Goal: Information Seeking & Learning: Learn about a topic

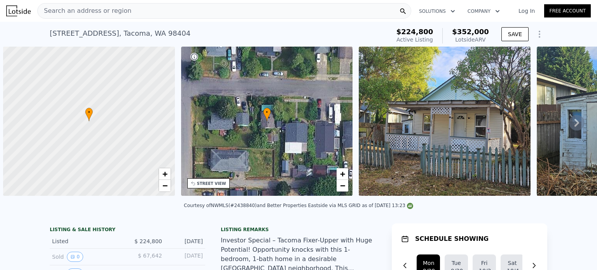
scroll to position [0, 3]
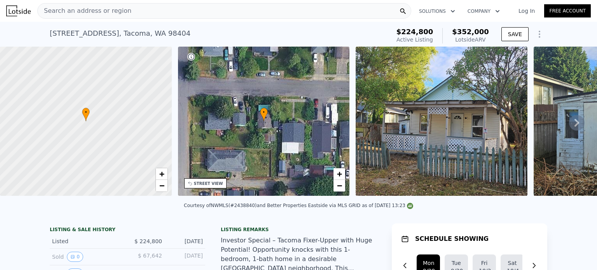
click at [557, 14] on link "Free Account" at bounding box center [567, 10] width 47 height 13
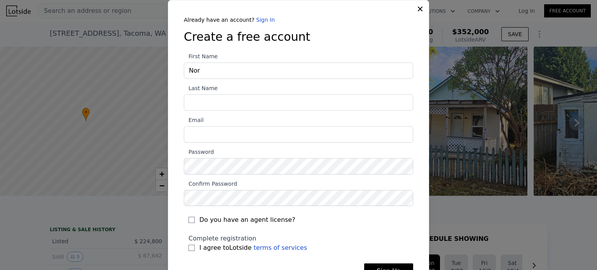
type input "Nor"
click at [256, 21] on link "Sign In" at bounding box center [265, 20] width 19 height 6
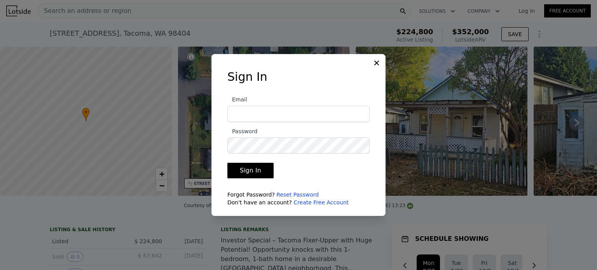
type input "normand96@gmail.com"
click at [239, 170] on button "Sign In" at bounding box center [250, 171] width 46 height 16
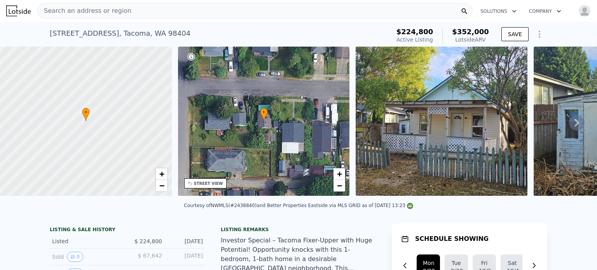
click at [79, 6] on span "Search an address or region" at bounding box center [85, 10] width 94 height 9
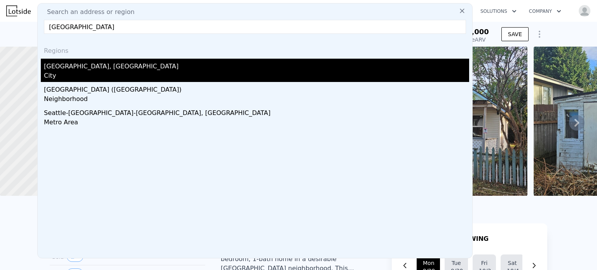
type input "seattle"
click at [59, 71] on div "Seattle, WA" at bounding box center [256, 65] width 425 height 12
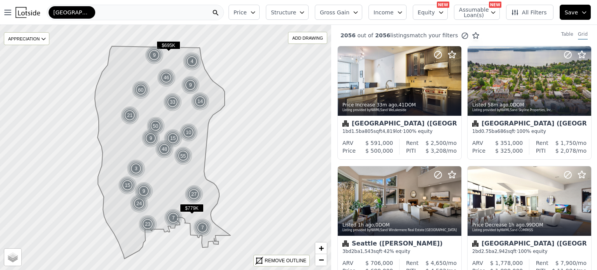
click at [296, 12] on span "Structure" at bounding box center [283, 13] width 25 height 8
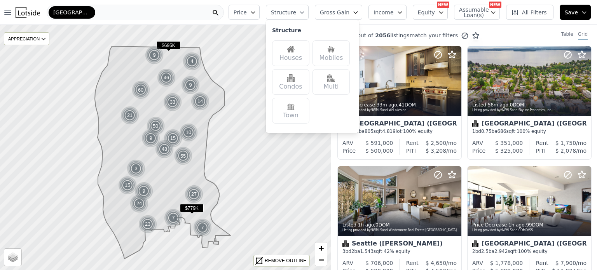
click at [299, 56] on div "Houses" at bounding box center [290, 53] width 37 height 26
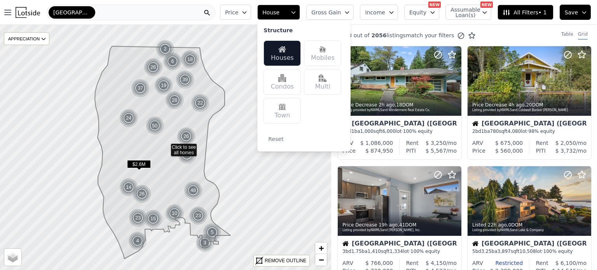
click at [251, 10] on button "Price" at bounding box center [235, 12] width 31 height 15
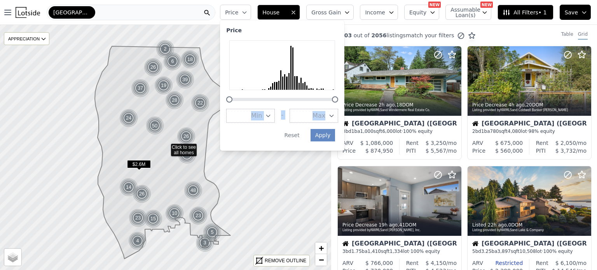
drag, startPoint x: 305, startPoint y: 81, endPoint x: 348, endPoint y: 114, distance: 54.7
click at [344, 114] on div "Price Min - Max Apply Reset" at bounding box center [282, 85] width 124 height 131
drag, startPoint x: 348, startPoint y: 99, endPoint x: 320, endPoint y: 101, distance: 28.4
click at [309, 101] on div at bounding box center [306, 99] width 6 height 6
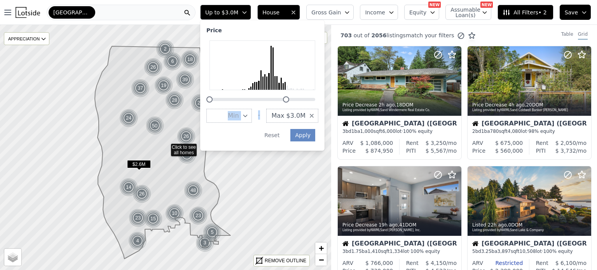
click at [318, 118] on button "Max $3.0M" at bounding box center [292, 116] width 52 height 14
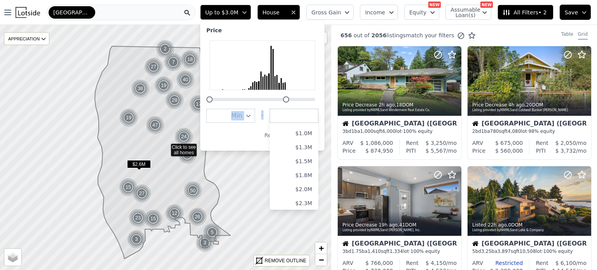
scroll to position [117, 0]
click at [315, 154] on button "$1.0M" at bounding box center [294, 153] width 49 height 14
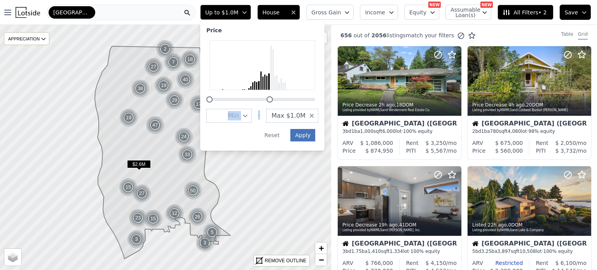
click at [315, 133] on button "Apply" at bounding box center [302, 135] width 25 height 12
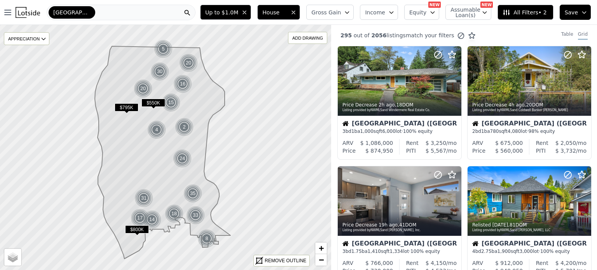
click at [532, 12] on span "All Filters • 2" at bounding box center [524, 13] width 44 height 8
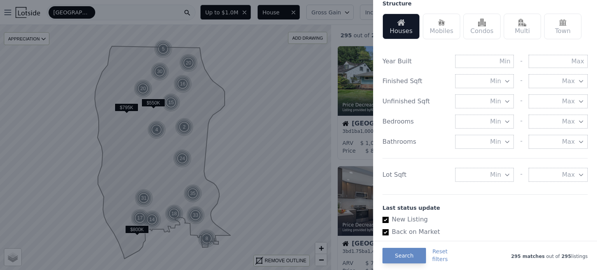
scroll to position [255, 0]
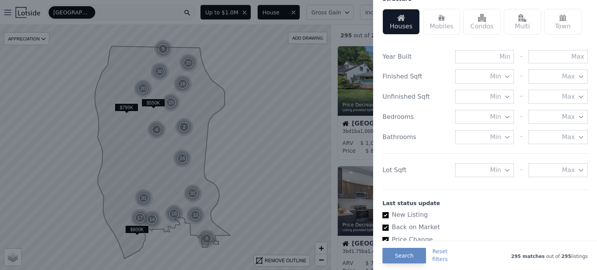
click at [490, 172] on span "Min" at bounding box center [495, 169] width 11 height 9
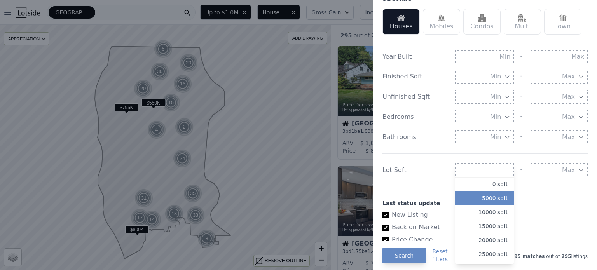
click at [488, 201] on button "5000 sqft" at bounding box center [484, 198] width 59 height 14
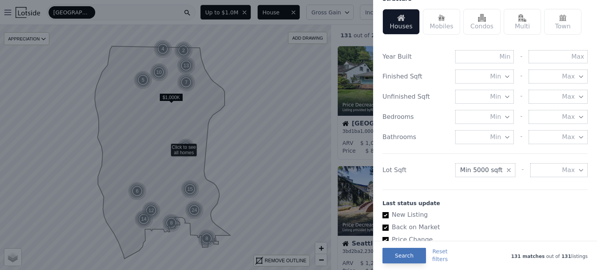
click at [395, 257] on button "Search" at bounding box center [404, 256] width 44 height 16
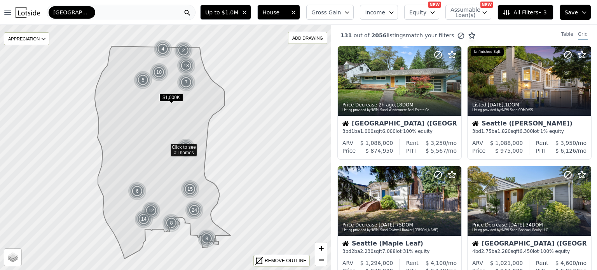
click at [531, 16] on button "All Filters • 3" at bounding box center [525, 12] width 56 height 15
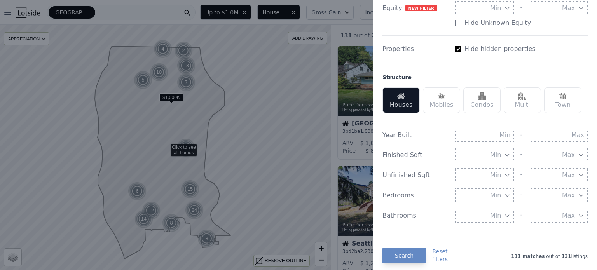
scroll to position [182, 0]
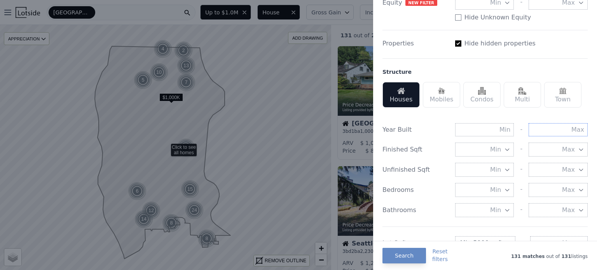
click at [552, 129] on input "text" at bounding box center [557, 129] width 59 height 13
type input "1990"
click at [403, 260] on button "Search" at bounding box center [404, 256] width 44 height 16
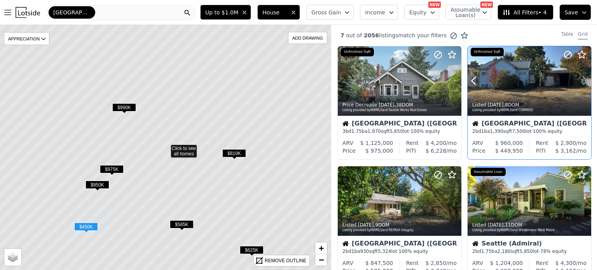
click at [581, 83] on icon at bounding box center [584, 81] width 12 height 12
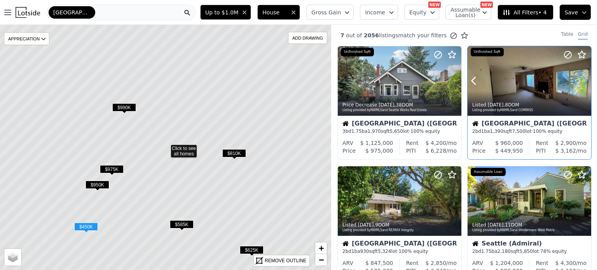
click at [581, 83] on icon at bounding box center [584, 81] width 12 height 12
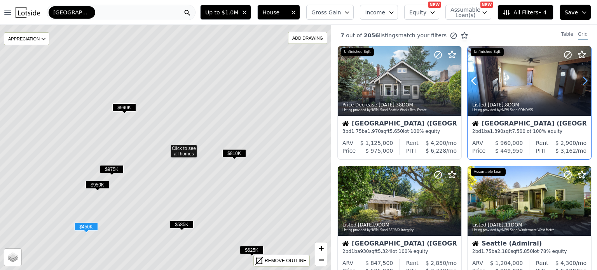
click at [581, 83] on icon at bounding box center [584, 81] width 12 height 12
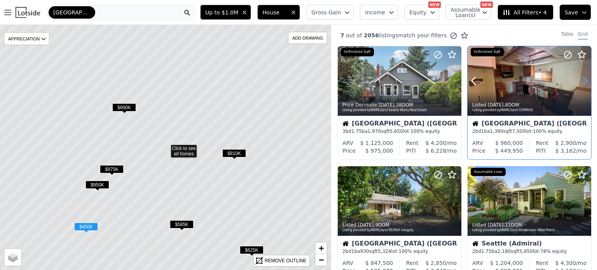
click at [581, 83] on icon at bounding box center [584, 81] width 12 height 12
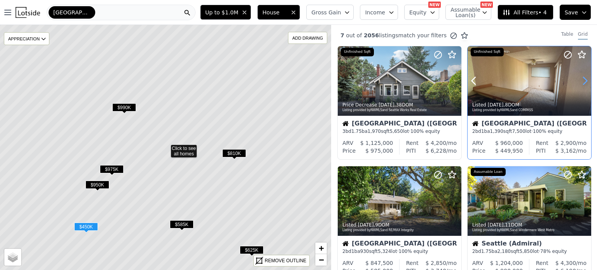
click at [581, 83] on icon at bounding box center [584, 81] width 12 height 12
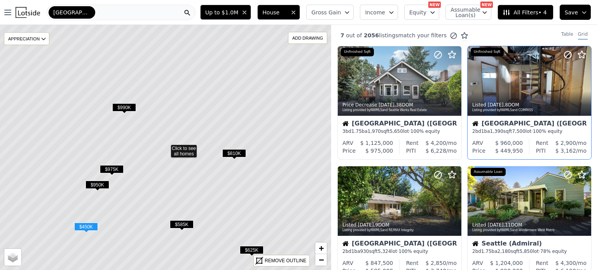
click at [543, 126] on div "[GEOGRAPHIC_DATA] ([GEOGRAPHIC_DATA])" at bounding box center [529, 124] width 114 height 8
click at [110, 61] on icon at bounding box center [165, 148] width 399 height 296
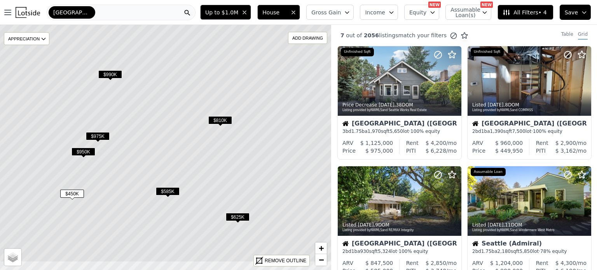
drag, startPoint x: 228, startPoint y: 207, endPoint x: 214, endPoint y: 174, distance: 35.9
click at [214, 174] on icon at bounding box center [151, 115] width 399 height 296
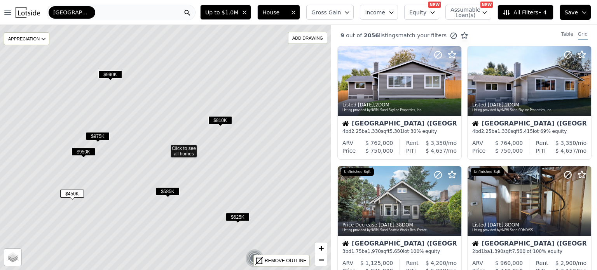
click at [235, 216] on span "$625K" at bounding box center [238, 217] width 24 height 8
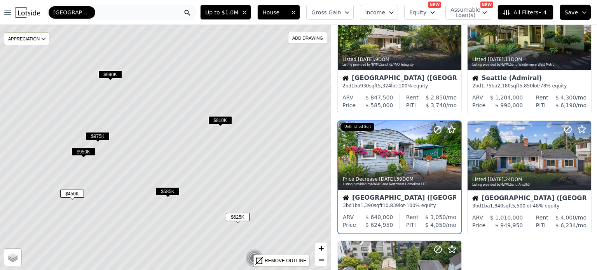
scroll to position [303, 0]
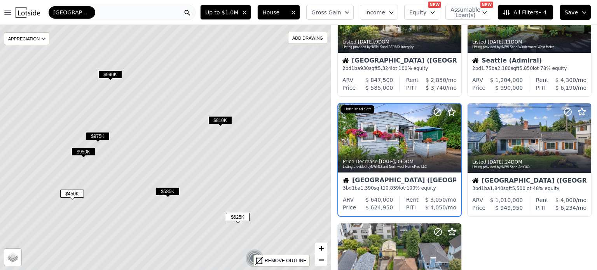
click at [413, 185] on div "3 bd 1 ba 1,390 sqft 10,839 lot · 100% equity" at bounding box center [399, 188] width 113 height 6
click at [388, 189] on span "10,839" at bounding box center [390, 187] width 16 height 5
click at [452, 139] on icon at bounding box center [454, 138] width 12 height 12
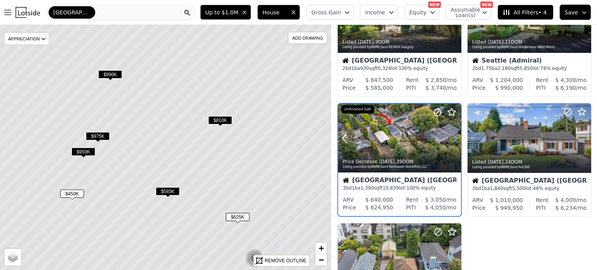
click at [452, 139] on icon at bounding box center [454, 138] width 12 height 12
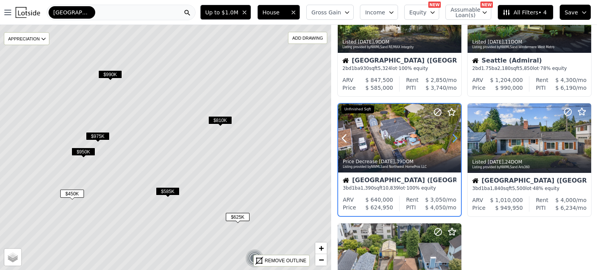
click at [452, 139] on icon at bounding box center [454, 138] width 12 height 12
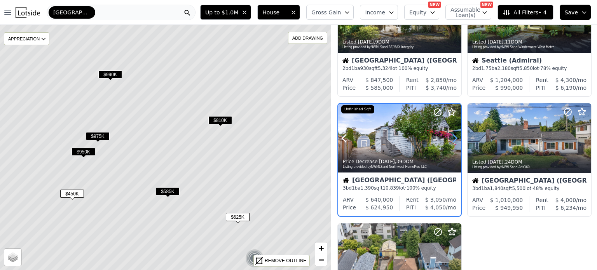
click at [452, 139] on icon at bounding box center [454, 138] width 12 height 12
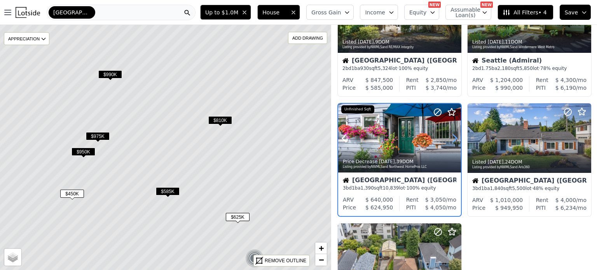
click at [452, 139] on icon at bounding box center [454, 138] width 12 height 12
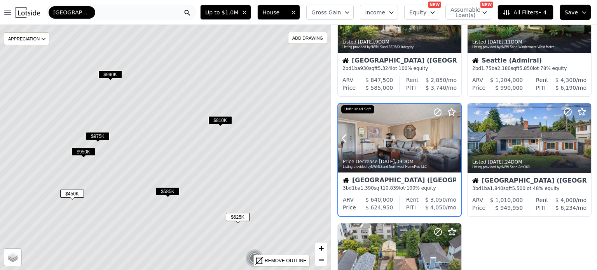
click at [452, 139] on icon at bounding box center [454, 138] width 12 height 12
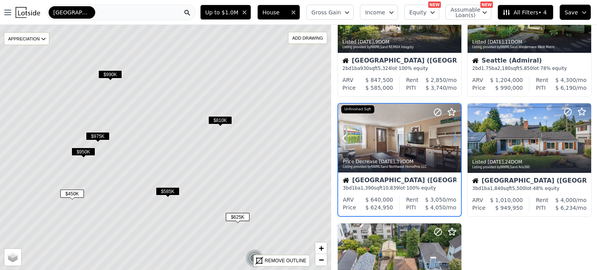
click at [452, 139] on icon at bounding box center [454, 138] width 12 height 12
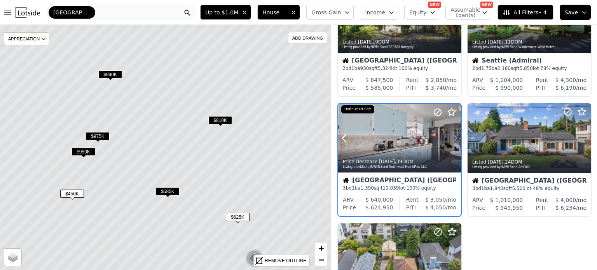
click at [452, 139] on icon at bounding box center [454, 138] width 12 height 12
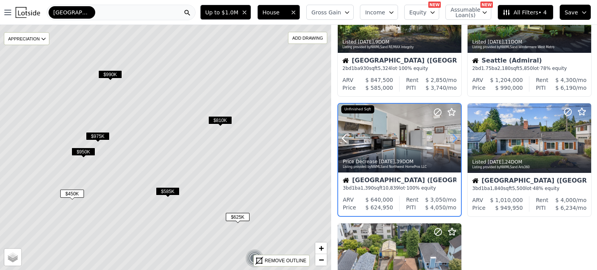
click at [452, 139] on icon at bounding box center [454, 138] width 12 height 12
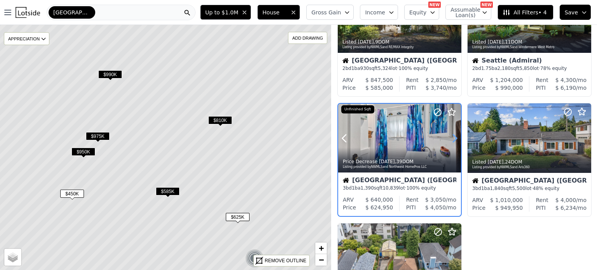
click at [452, 139] on icon at bounding box center [454, 138] width 12 height 12
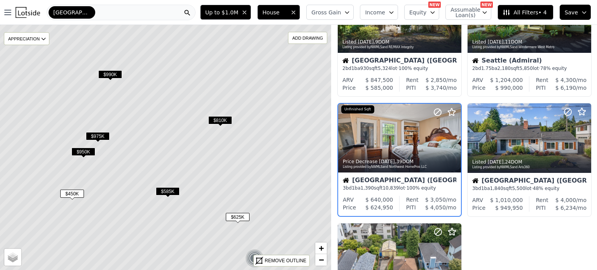
click at [239, 214] on span "$625K" at bounding box center [238, 217] width 24 height 8
click at [385, 163] on time "2w ago" at bounding box center [387, 161] width 16 height 5
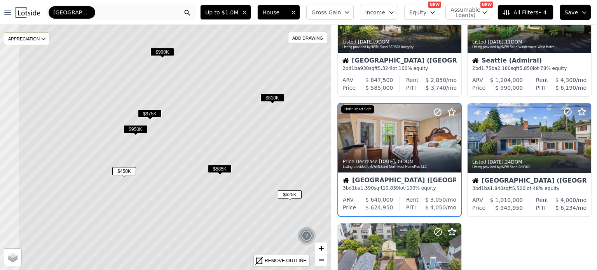
drag, startPoint x: 138, startPoint y: 125, endPoint x: 190, endPoint y: 102, distance: 56.7
click at [190, 102] on icon at bounding box center [217, 125] width 399 height 296
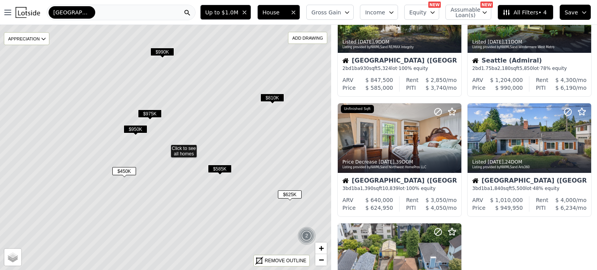
click at [126, 170] on span "$450K" at bounding box center [124, 171] width 24 height 8
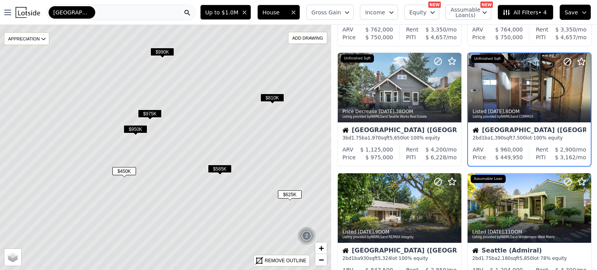
click at [126, 170] on span "$450K" at bounding box center [124, 171] width 24 height 8
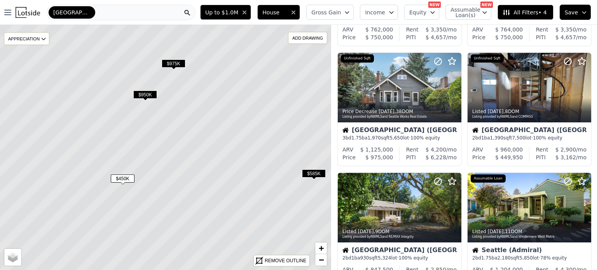
scroll to position [63, 0]
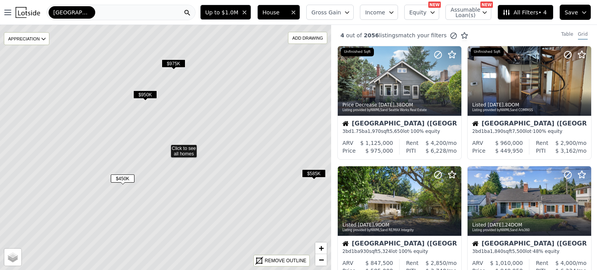
click at [120, 177] on span "$450K" at bounding box center [123, 178] width 24 height 8
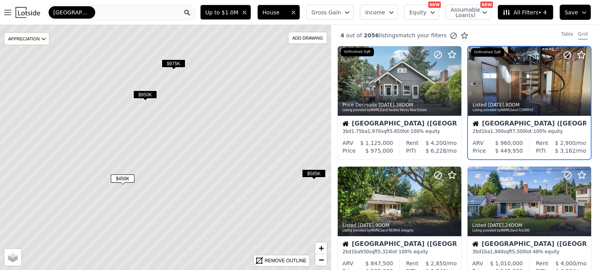
click at [518, 123] on div "Seattle (West Seattle)" at bounding box center [528, 124] width 113 height 8
click at [515, 130] on span "7,500" at bounding box center [518, 131] width 13 height 5
click at [524, 126] on div "Seattle (West Seattle)" at bounding box center [528, 124] width 113 height 8
click at [521, 123] on div "Seattle (West Seattle)" at bounding box center [528, 124] width 113 height 8
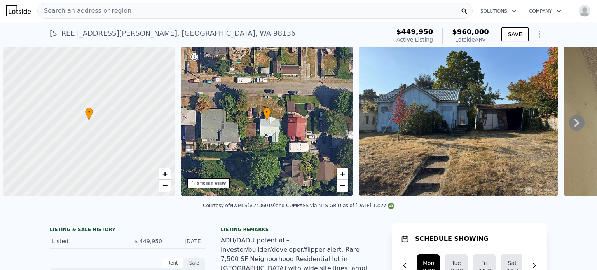
click at [409, 168] on img at bounding box center [458, 121] width 199 height 149
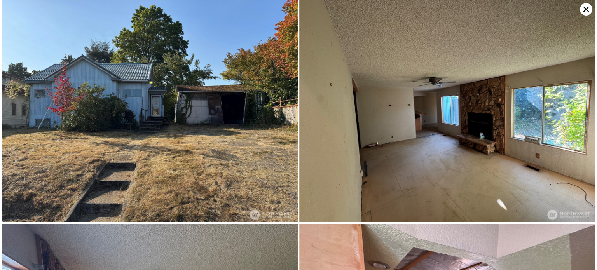
scroll to position [31, 0]
click at [400, 140] on img at bounding box center [447, 111] width 296 height 222
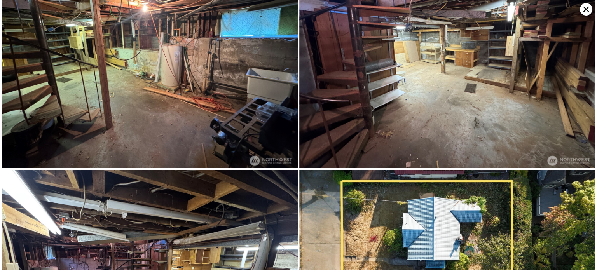
scroll to position [1278, 0]
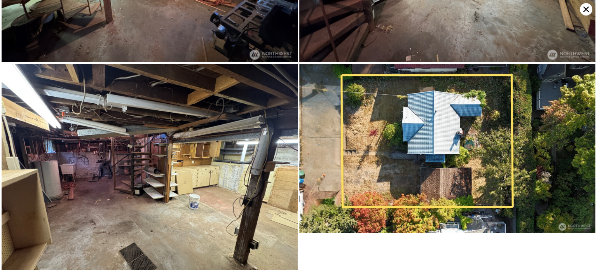
click at [586, 10] on icon at bounding box center [585, 9] width 5 height 5
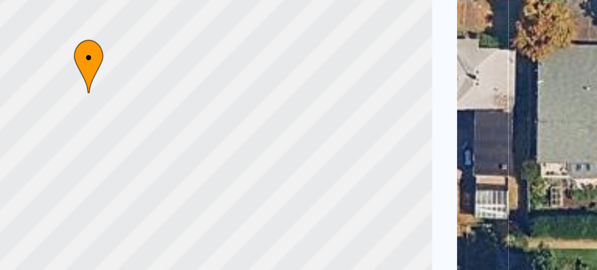
click at [89, 91] on div at bounding box center [86, 90] width 206 height 179
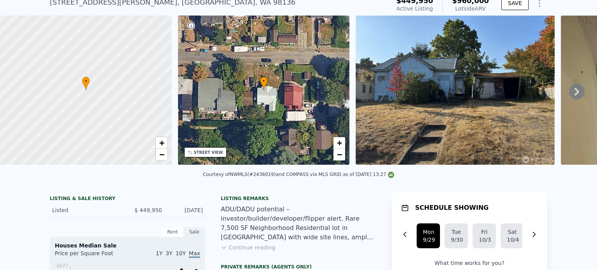
click at [309, 202] on div "Listing remarks" at bounding box center [298, 198] width 155 height 6
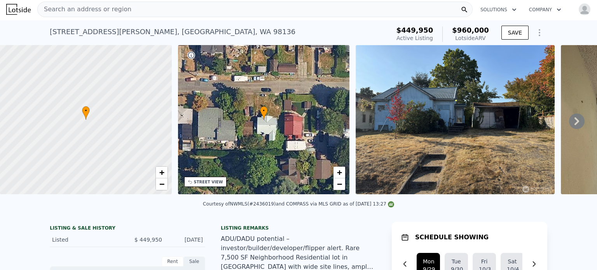
scroll to position [0, 0]
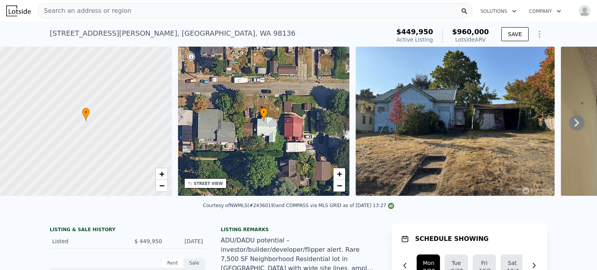
click at [94, 132] on div at bounding box center [86, 121] width 206 height 179
click at [161, 172] on span "+" at bounding box center [161, 174] width 5 height 10
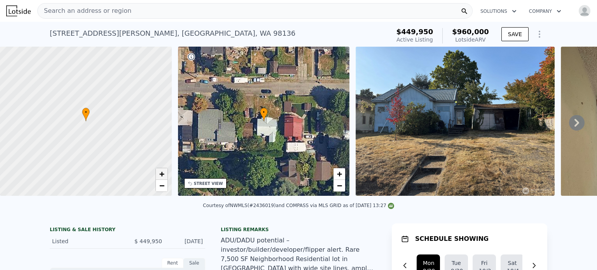
click at [161, 172] on span "+" at bounding box center [161, 174] width 5 height 10
click at [294, 248] on div "ADU/DADU potential – investor/builder/developer/flipper alert. Rare 7,500 SF Ne…" at bounding box center [298, 254] width 155 height 37
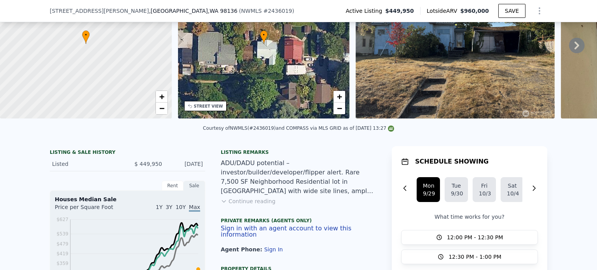
scroll to position [90, 0]
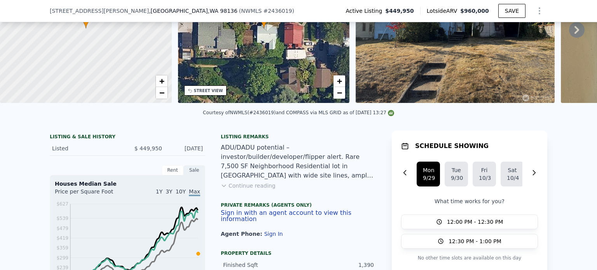
click at [249, 190] on button "Continue reading" at bounding box center [248, 186] width 55 height 8
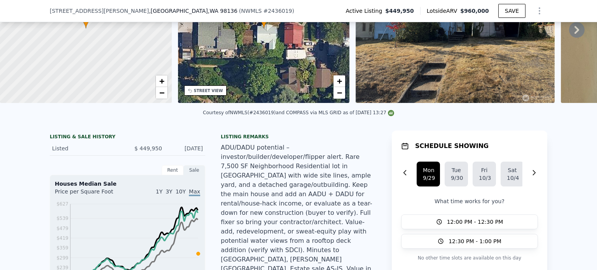
drag, startPoint x: 305, startPoint y: 217, endPoint x: 291, endPoint y: 216, distance: 13.2
click at [291, 216] on div "ADU/DADU potential – investor/builder/developer/flipper alert. Rare 7,500 SF Ne…" at bounding box center [298, 213] width 155 height 140
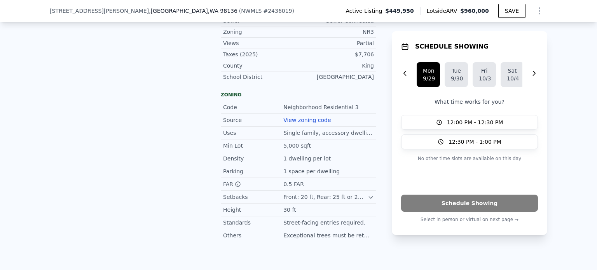
scroll to position [541, 0]
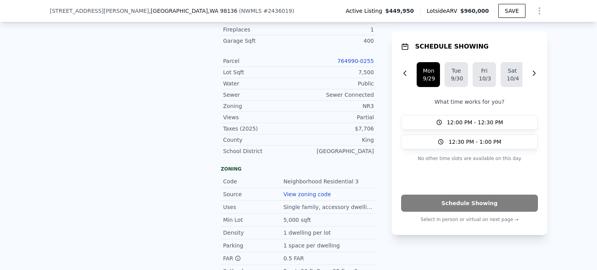
click at [304, 191] on link "View zoning code" at bounding box center [306, 194] width 47 height 6
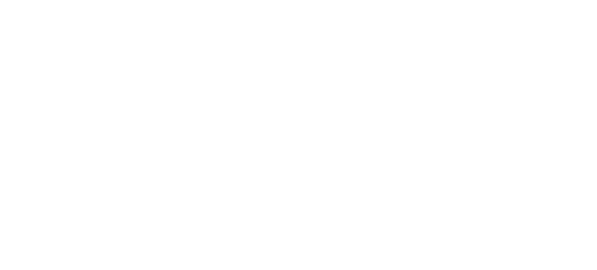
click at [291, 66] on div at bounding box center [298, 135] width 597 height 270
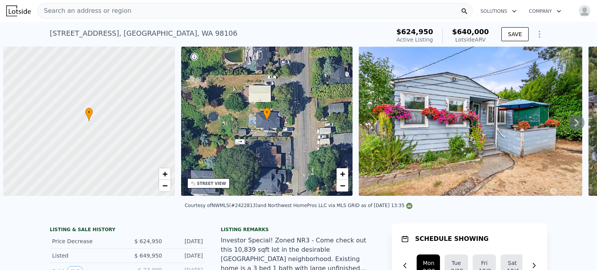
scroll to position [0, 3]
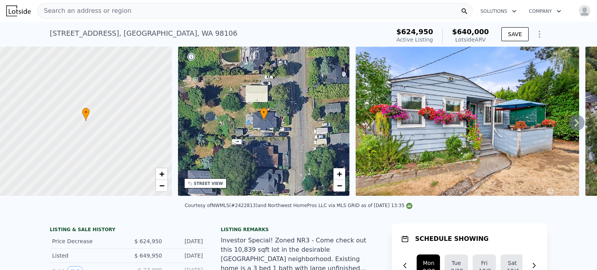
click at [569, 123] on icon at bounding box center [577, 123] width 16 height 16
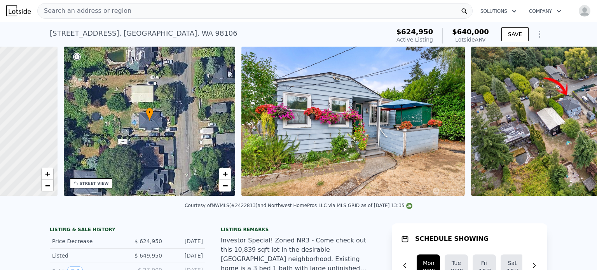
scroll to position [0, 181]
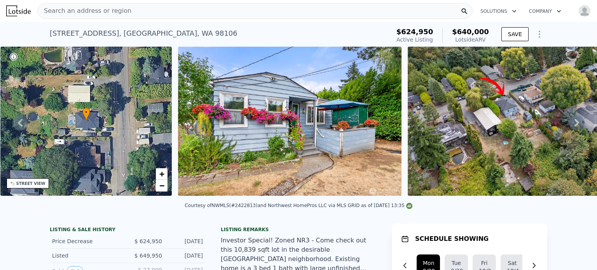
drag, startPoint x: 345, startPoint y: 234, endPoint x: 321, endPoint y: 236, distance: 23.4
drag, startPoint x: 321, startPoint y: 236, endPoint x: 305, endPoint y: 239, distance: 16.3
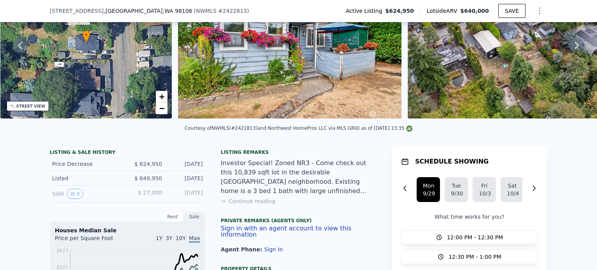
scroll to position [90, 0]
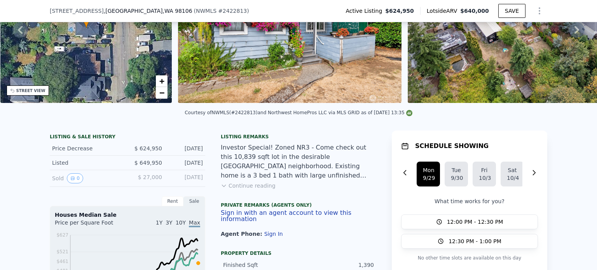
click at [255, 190] on button "Continue reading" at bounding box center [248, 186] width 55 height 8
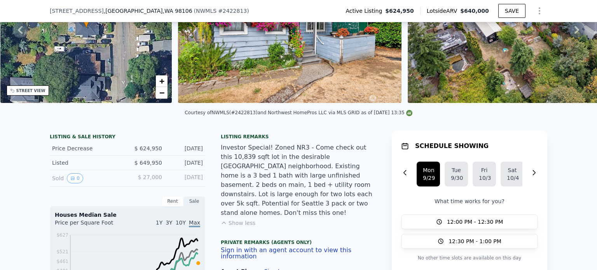
drag, startPoint x: 298, startPoint y: 194, endPoint x: 257, endPoint y: 186, distance: 42.2
click at [257, 186] on div "Investor Special! Zoned NR3 - Come check out this 10,839 sqft lot in the desira…" at bounding box center [298, 180] width 155 height 75
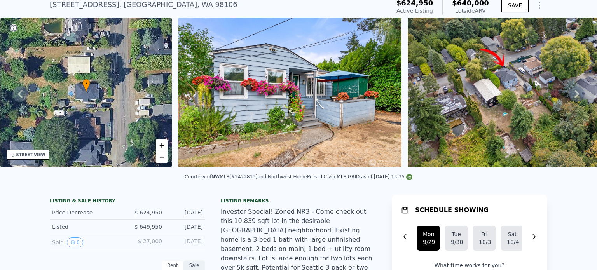
scroll to position [3, 0]
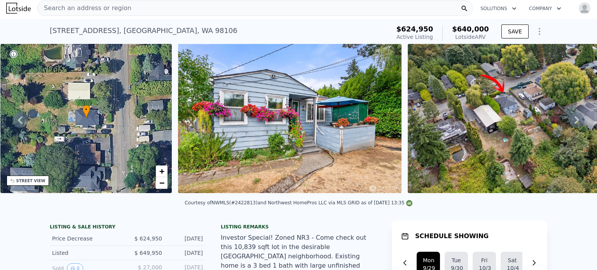
click at [573, 120] on icon at bounding box center [577, 120] width 16 height 16
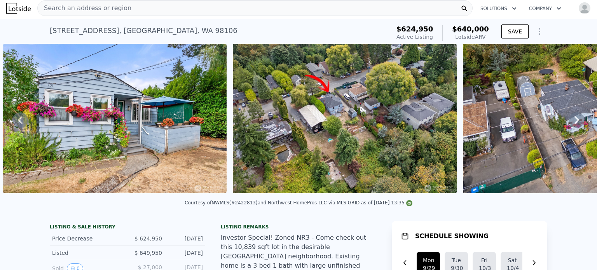
click at [574, 119] on icon at bounding box center [576, 120] width 5 height 8
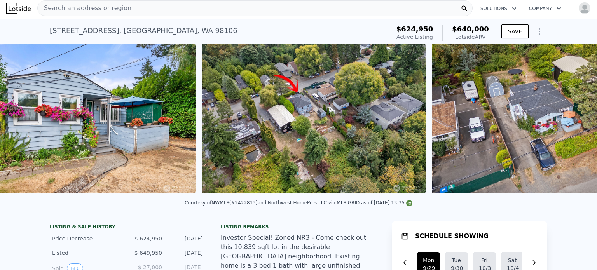
scroll to position [0, 585]
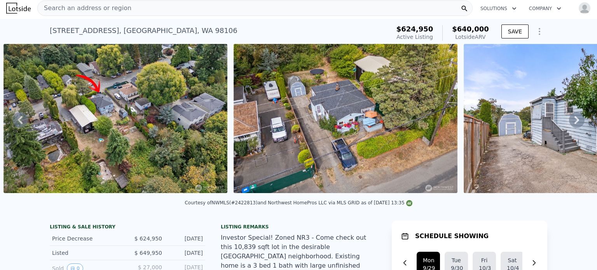
click at [574, 119] on icon at bounding box center [576, 120] width 5 height 8
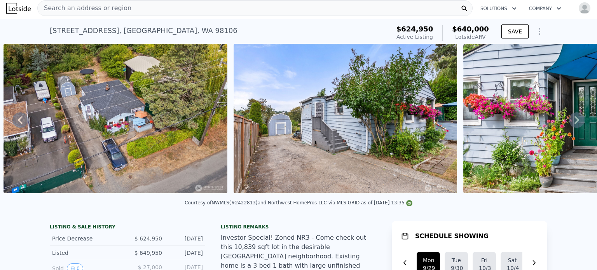
click at [574, 119] on icon at bounding box center [576, 120] width 5 height 8
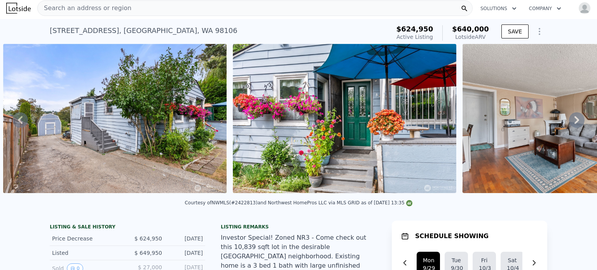
click at [574, 119] on icon at bounding box center [576, 120] width 5 height 8
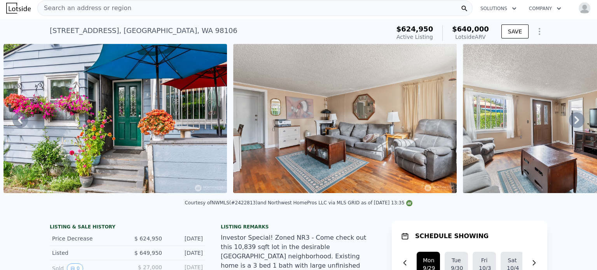
click at [574, 119] on icon at bounding box center [576, 120] width 5 height 8
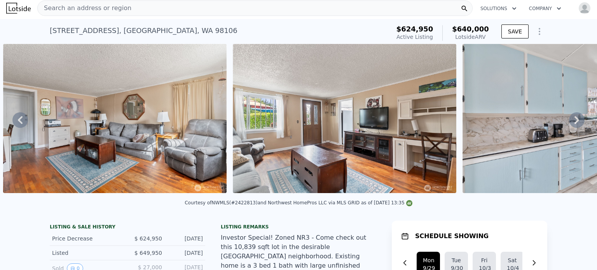
click at [574, 119] on icon at bounding box center [576, 120] width 5 height 8
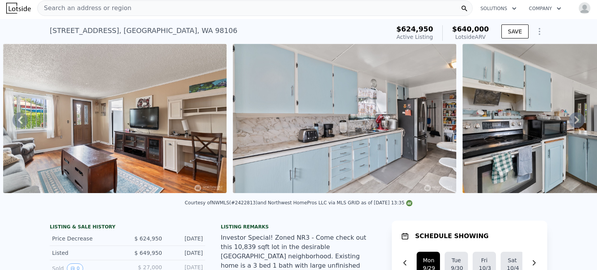
click at [574, 119] on icon at bounding box center [576, 120] width 5 height 8
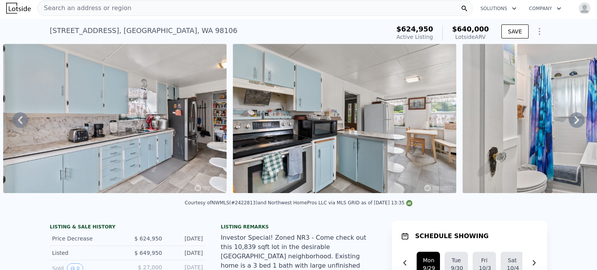
click at [574, 119] on icon at bounding box center [576, 120] width 5 height 8
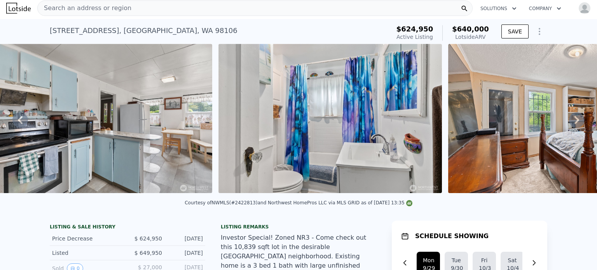
click at [574, 119] on icon at bounding box center [576, 120] width 5 height 8
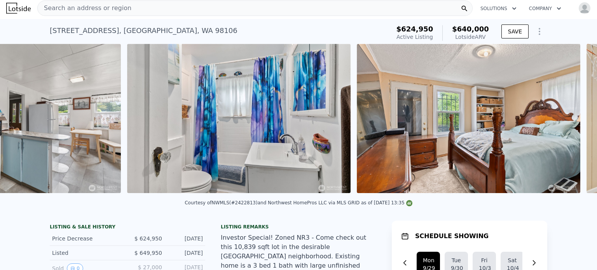
scroll to position [0, 2436]
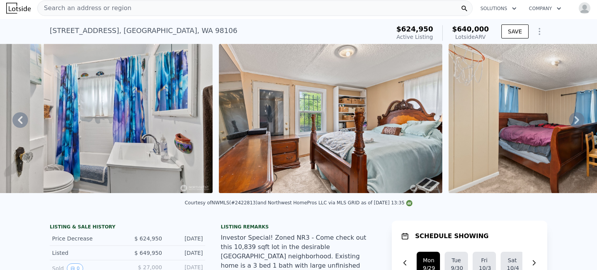
click at [574, 119] on icon at bounding box center [576, 120] width 5 height 8
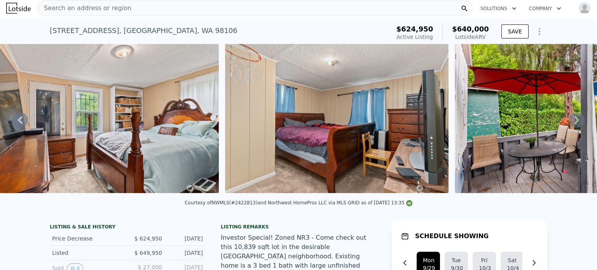
click at [574, 119] on icon at bounding box center [576, 120] width 5 height 8
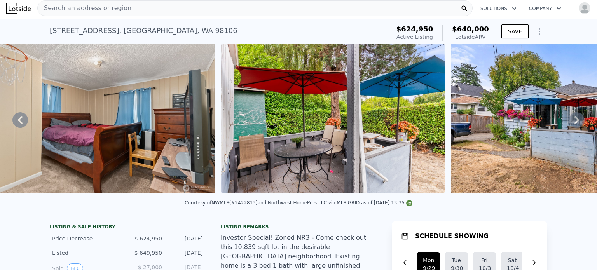
click at [574, 119] on icon at bounding box center [576, 120] width 5 height 8
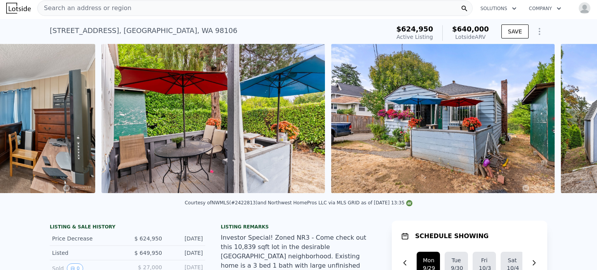
scroll to position [0, 3124]
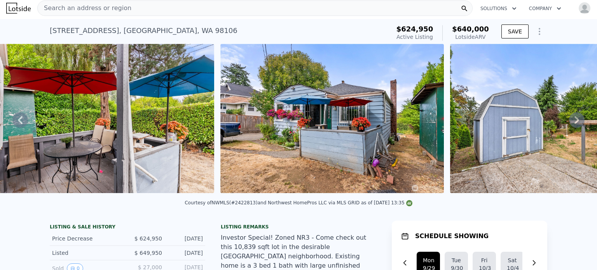
drag, startPoint x: 570, startPoint y: 119, endPoint x: 322, endPoint y: 232, distance: 272.6
drag, startPoint x: 322, startPoint y: 232, endPoint x: 291, endPoint y: 257, distance: 39.2
click at [291, 257] on div "Investor Special! Zoned NR3 - Come check out this 10,839 sqft lot in the desira…" at bounding box center [298, 270] width 155 height 75
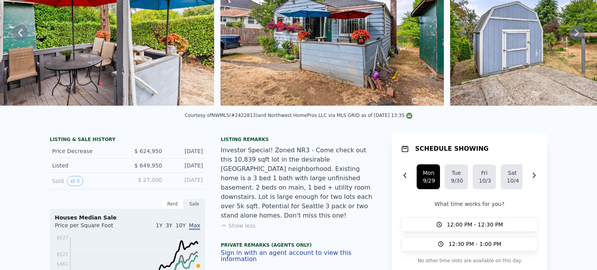
scroll to position [0, 0]
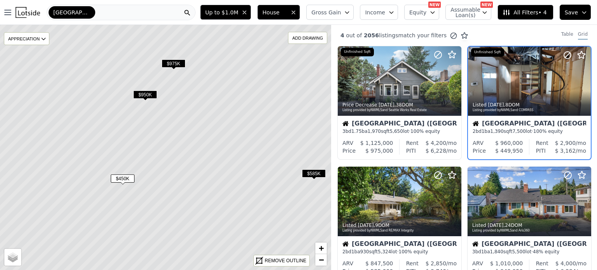
click at [535, 14] on span "All Filters • 4" at bounding box center [524, 13] width 44 height 8
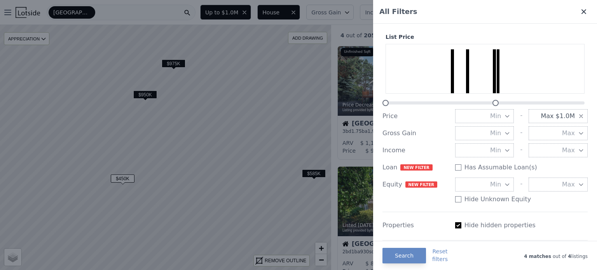
click at [581, 11] on icon at bounding box center [583, 11] width 5 height 5
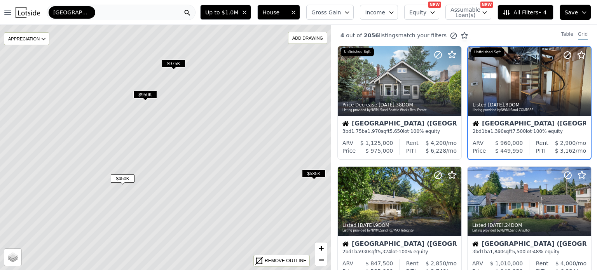
click at [138, 15] on div "[GEOGRAPHIC_DATA]" at bounding box center [121, 13] width 149 height 16
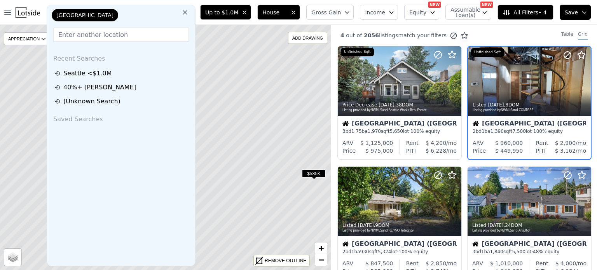
click at [117, 14] on div "[GEOGRAPHIC_DATA]" at bounding box center [89, 17] width 78 height 16
click at [574, 14] on span "Save" at bounding box center [570, 13] width 13 height 8
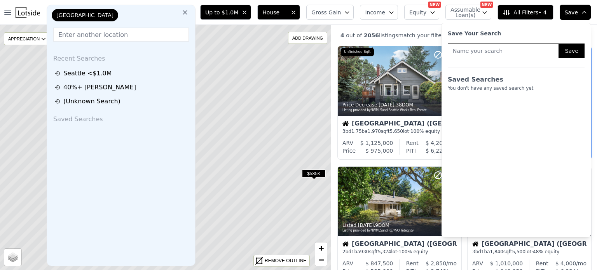
click at [189, 12] on icon at bounding box center [185, 13] width 8 height 8
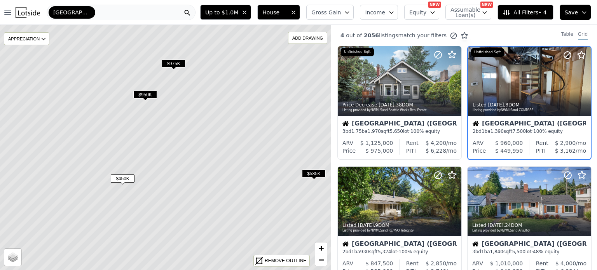
click at [84, 13] on div "Seattle" at bounding box center [121, 13] width 149 height 16
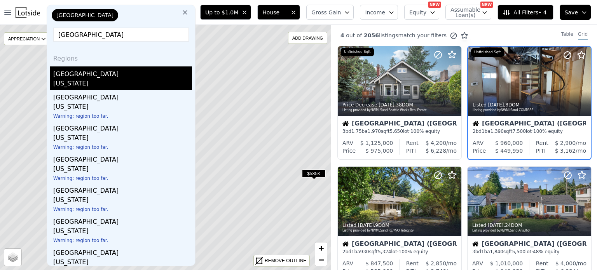
type input "Pierce County"
click at [81, 82] on div "[US_STATE]" at bounding box center [122, 84] width 139 height 11
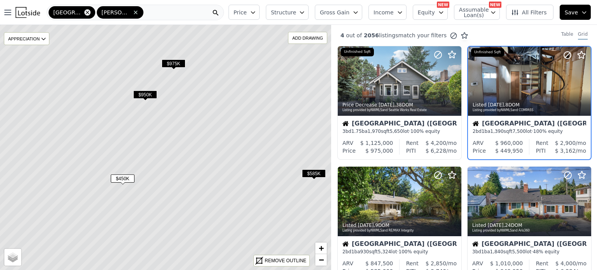
click at [84, 15] on icon at bounding box center [87, 12] width 6 height 6
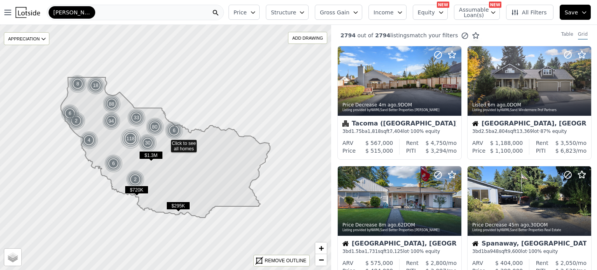
click at [254, 12] on icon "button" at bounding box center [252, 13] width 3 height 2
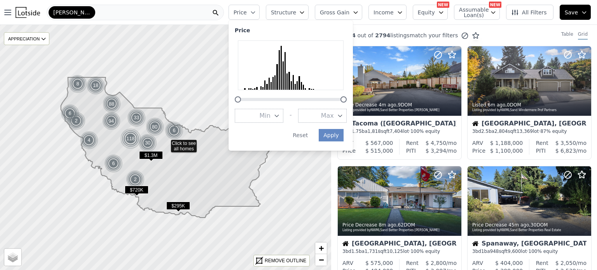
click at [278, 115] on icon "button" at bounding box center [276, 116] width 3 height 2
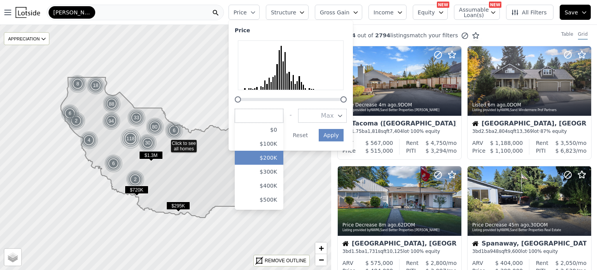
click at [276, 161] on button "$200K" at bounding box center [259, 158] width 49 height 14
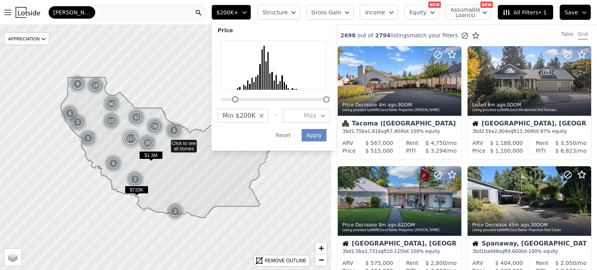
click at [326, 116] on icon "button" at bounding box center [323, 116] width 6 height 6
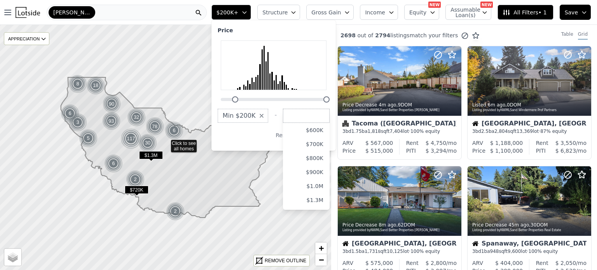
scroll to position [44, 0]
click at [329, 183] on button "$1.0M" at bounding box center [306, 184] width 47 height 14
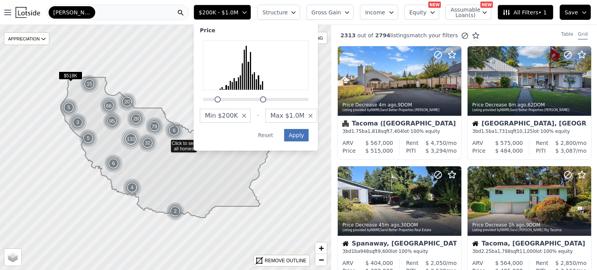
click at [309, 134] on button "Apply" at bounding box center [296, 135] width 25 height 12
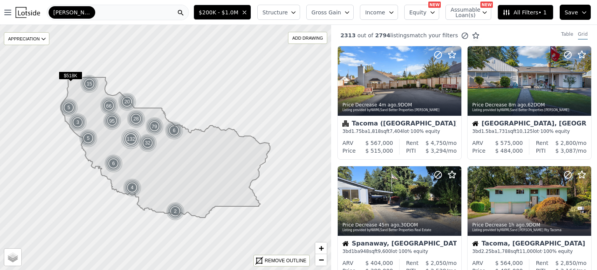
click at [287, 15] on span "Structure" at bounding box center [274, 13] width 25 height 8
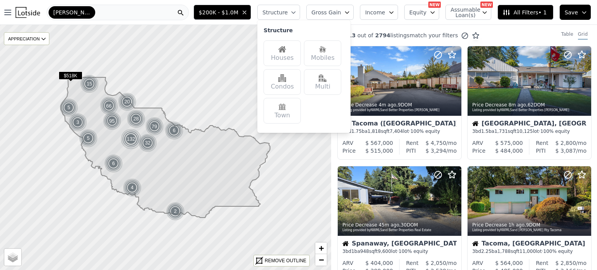
click at [293, 57] on div "Houses" at bounding box center [281, 53] width 37 height 26
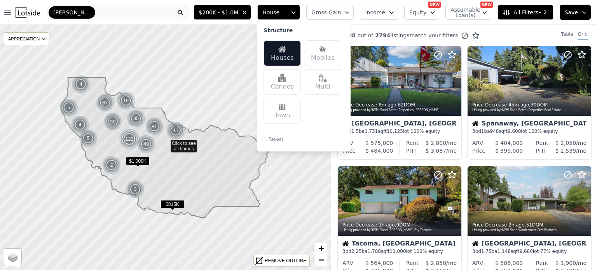
click at [336, 85] on div "Multi" at bounding box center [322, 82] width 37 height 26
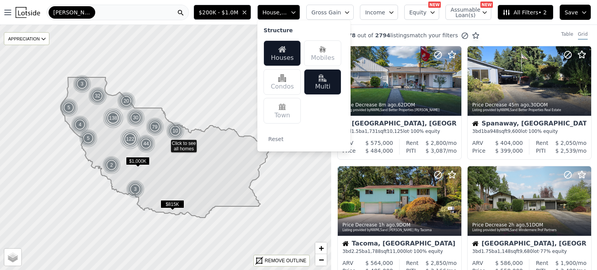
click at [350, 10] on icon "button" at bounding box center [347, 12] width 6 height 6
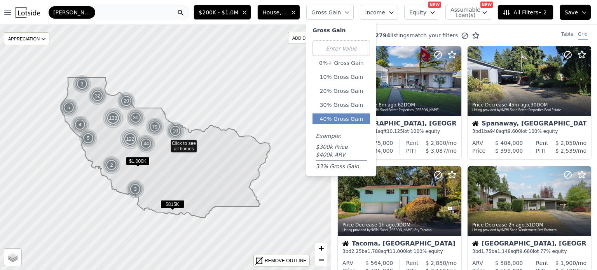
click at [340, 122] on button "40% Gross Gain" at bounding box center [340, 118] width 57 height 11
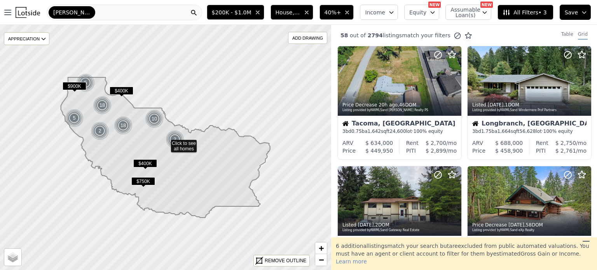
click at [524, 15] on span "All Filters • 3" at bounding box center [524, 13] width 44 height 8
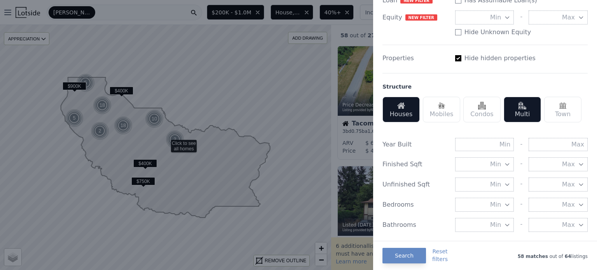
scroll to position [186, 0]
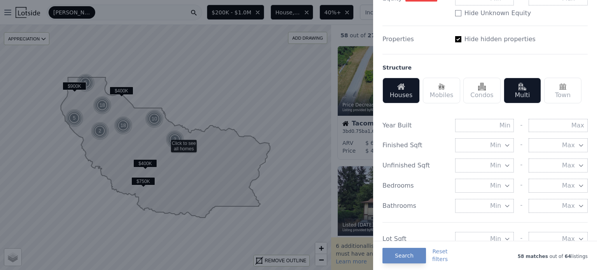
click at [491, 145] on span "Min" at bounding box center [495, 145] width 11 height 9
click at [419, 141] on div "Finished Sqft" at bounding box center [415, 145] width 66 height 9
click at [560, 119] on input "text" at bounding box center [557, 125] width 59 height 13
type input "1990"
click at [583, 115] on div "List Price Price Min $200K - Max $1.0M Gross Gain Min 40% - Max Income Min - Ma…" at bounding box center [484, 154] width 211 height 632
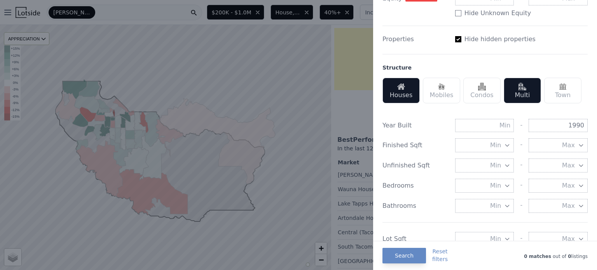
scroll to position [214, 0]
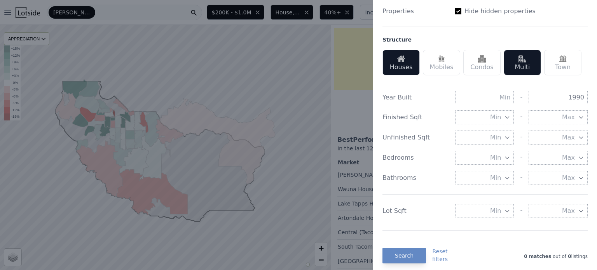
click at [498, 210] on button "Min" at bounding box center [484, 211] width 59 height 14
click at [484, 237] on button "5000 sqft" at bounding box center [484, 239] width 59 height 14
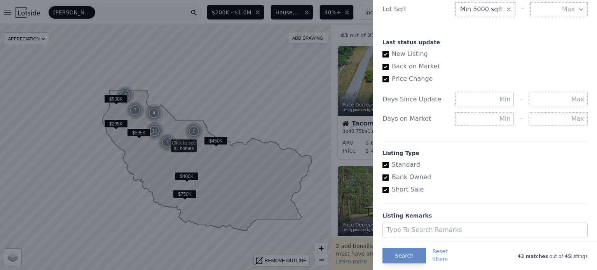
scroll to position [438, 0]
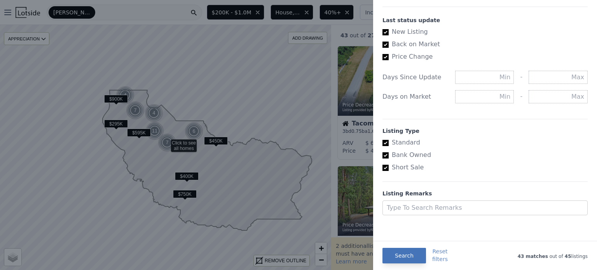
click at [402, 259] on button "Search" at bounding box center [404, 256] width 44 height 16
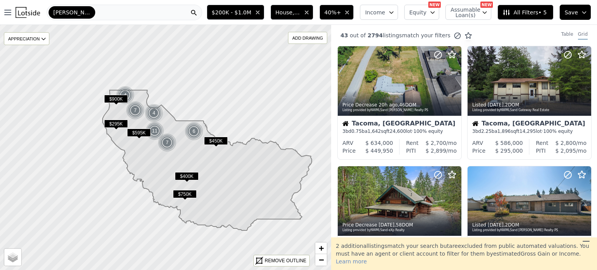
click at [251, 11] on span "$200K - $1.0M" at bounding box center [232, 13] width 40 height 8
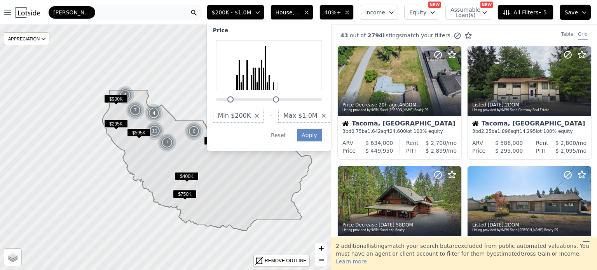
click at [317, 116] on span "Max $1.0M" at bounding box center [300, 115] width 34 height 9
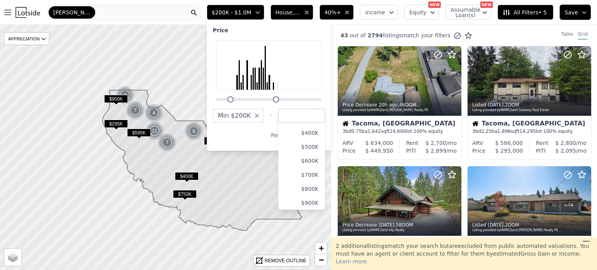
scroll to position [8, 0]
click at [320, 149] on button "$500K" at bounding box center [301, 150] width 47 height 14
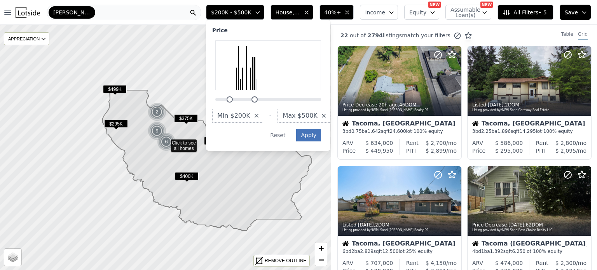
click at [321, 139] on button "Apply" at bounding box center [308, 135] width 25 height 12
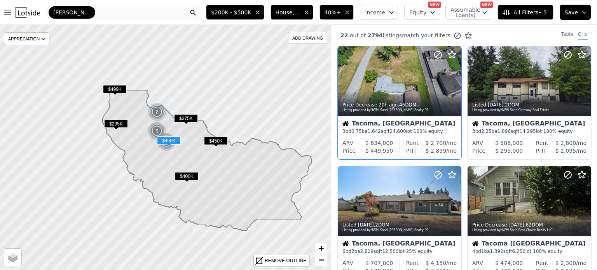
click at [376, 136] on div "Tacoma, WA 3 bd 0.75 ba 1,642 sqft 24,600 lot · 100% equity" at bounding box center [400, 127] width 124 height 23
click at [186, 117] on span "$375K" at bounding box center [186, 118] width 24 height 8
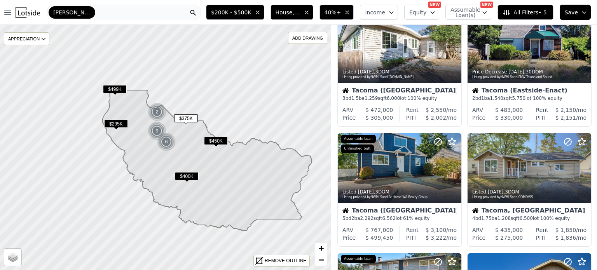
scroll to position [542, 0]
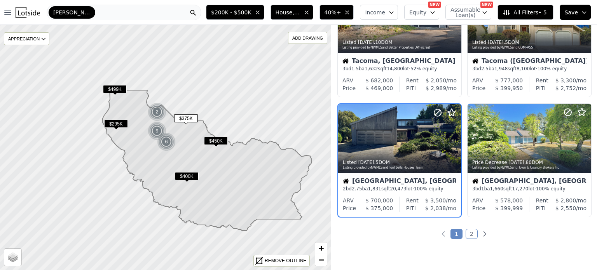
click at [406, 181] on div "Edgewood, WA" at bounding box center [399, 182] width 113 height 8
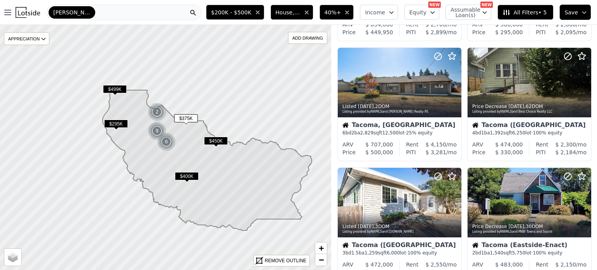
scroll to position [0, 0]
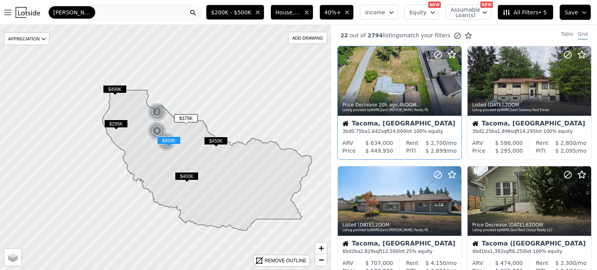
click at [398, 129] on span "24,600" at bounding box center [398, 131] width 16 height 5
click at [566, 34] on div "Table" at bounding box center [567, 35] width 12 height 9
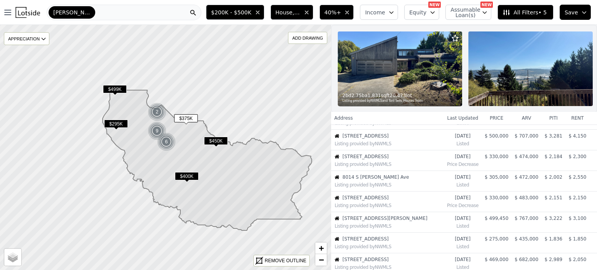
scroll to position [61, 0]
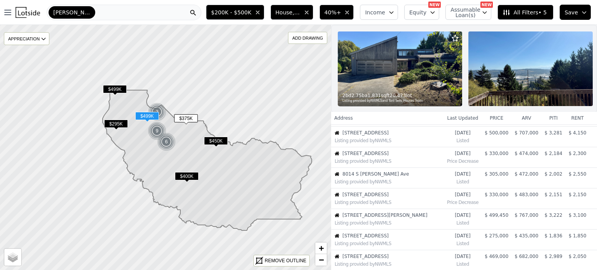
click at [413, 218] on span "1040 S Geiger St" at bounding box center [388, 215] width 93 height 6
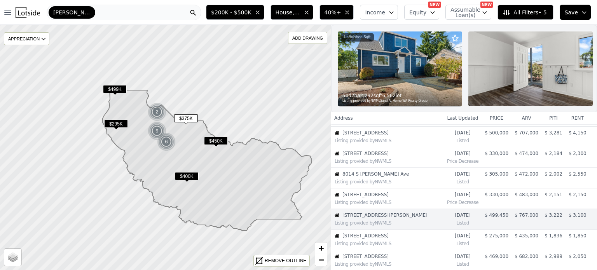
scroll to position [121, 0]
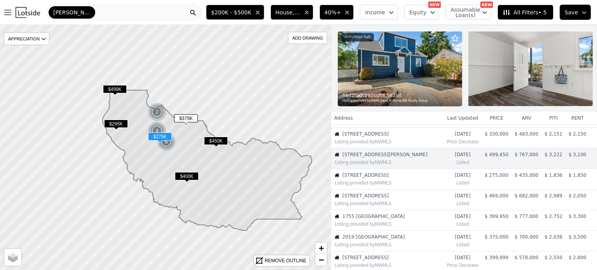
click at [421, 186] on div "Listing provided by NWMLS" at bounding box center [388, 183] width 109 height 6
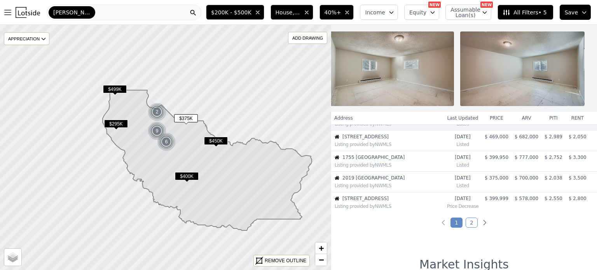
scroll to position [168, 0]
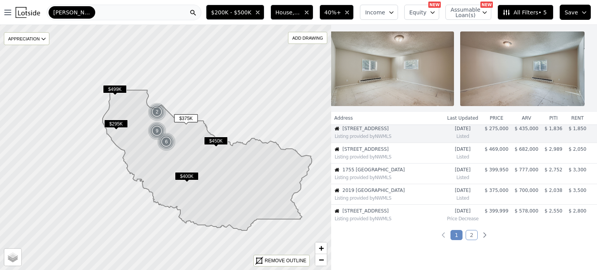
click at [410, 201] on div "Listing provided by NWMLS" at bounding box center [388, 198] width 109 height 6
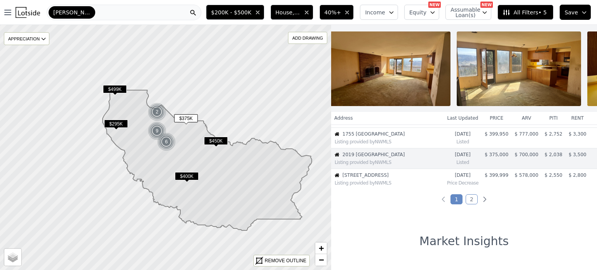
scroll to position [0, 0]
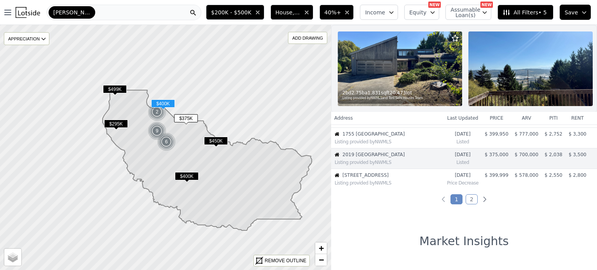
click at [414, 144] on div "Listing provided by NWMLS" at bounding box center [388, 142] width 109 height 6
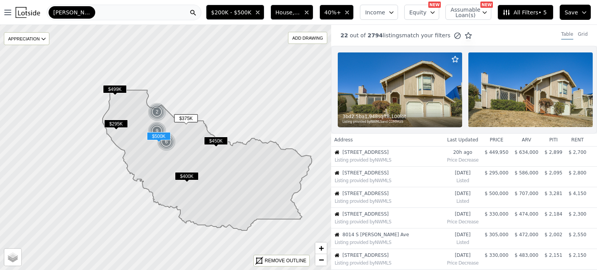
click at [423, 197] on span "1510 Violet Meadow St S" at bounding box center [388, 193] width 93 height 6
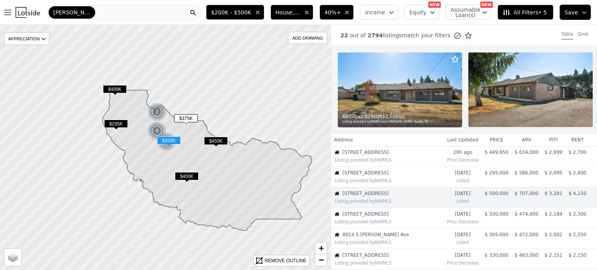
click at [411, 163] on div "Listing provided by NWMLS" at bounding box center [388, 160] width 109 height 6
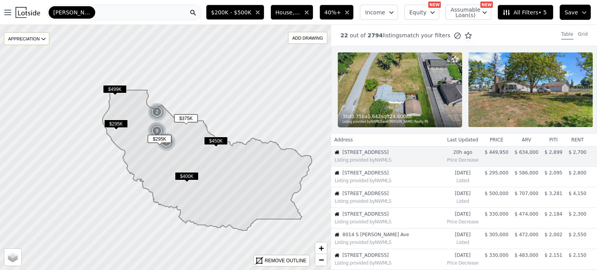
click at [408, 184] on div "Listing provided by NWMLS" at bounding box center [388, 181] width 109 height 6
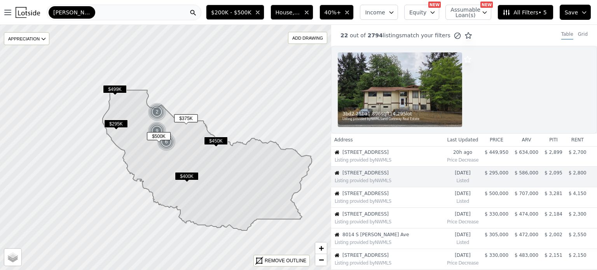
scroll to position [13, 0]
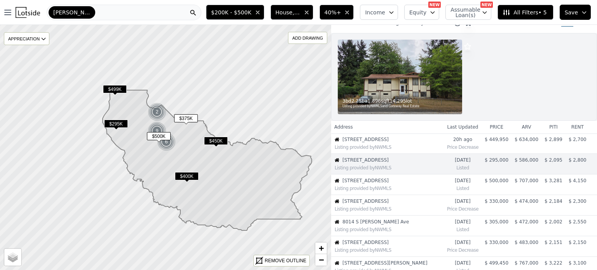
click at [399, 181] on span "1510 Violet Meadow St S" at bounding box center [388, 181] width 93 height 6
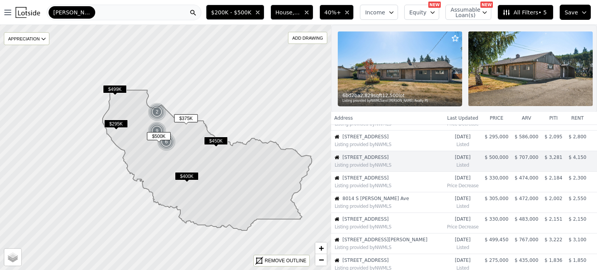
scroll to position [39, 0]
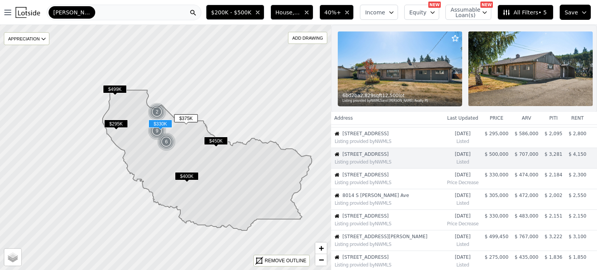
click at [399, 178] on span "4834 S Park Ave" at bounding box center [388, 175] width 93 height 6
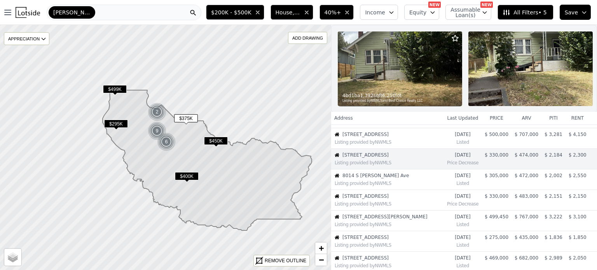
scroll to position [60, 0]
click at [394, 186] on div "Listing provided by NWMLS" at bounding box center [388, 182] width 109 height 6
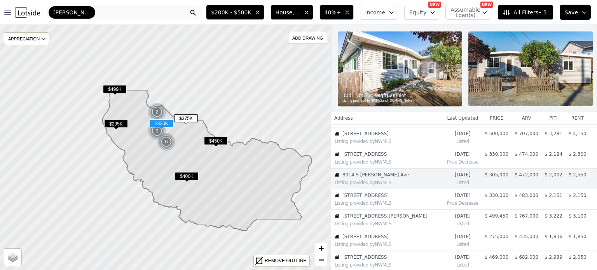
scroll to position [80, 0]
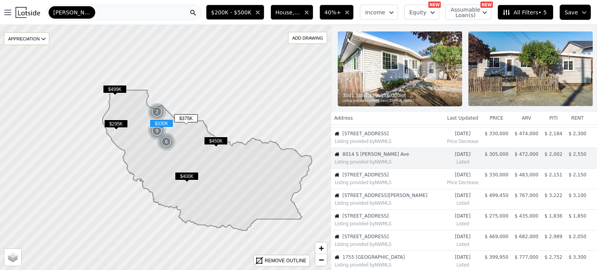
click at [407, 183] on div "Listing provided by NWMLS" at bounding box center [387, 182] width 112 height 8
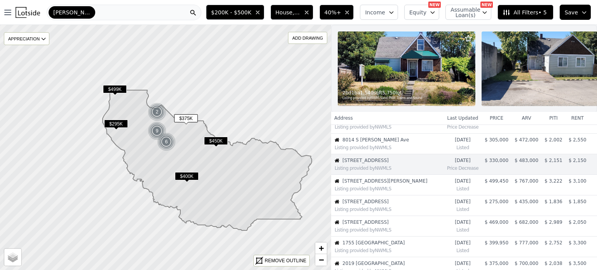
scroll to position [101, 0]
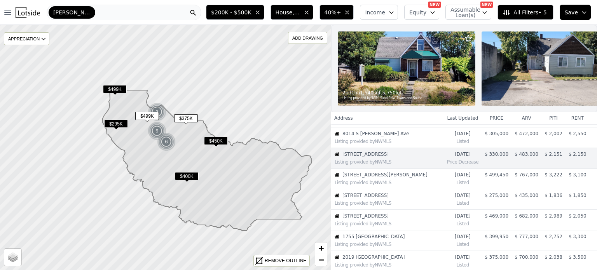
click at [404, 183] on div "Listing provided by NWMLS" at bounding box center [387, 182] width 112 height 8
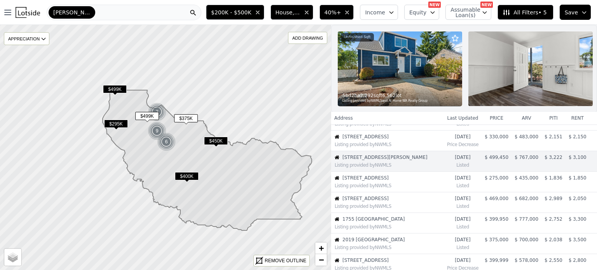
scroll to position [121, 0]
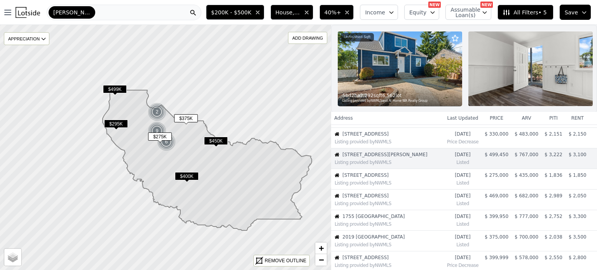
click at [397, 178] on span "904 118th St S" at bounding box center [388, 175] width 93 height 6
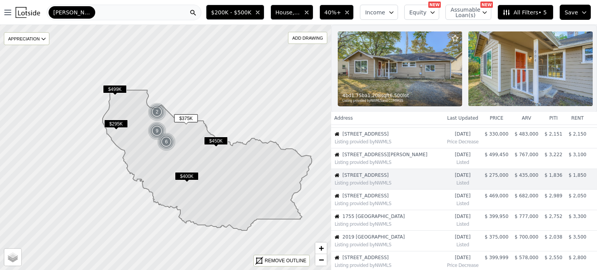
scroll to position [142, 0]
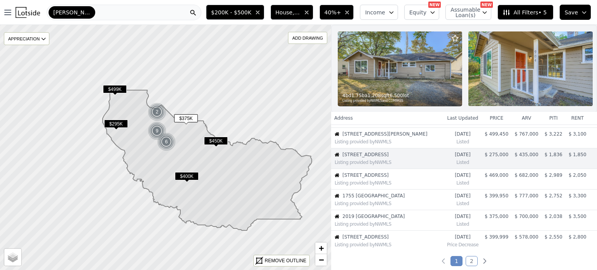
click at [394, 178] on span "7914 49th Ave E" at bounding box center [388, 175] width 93 height 6
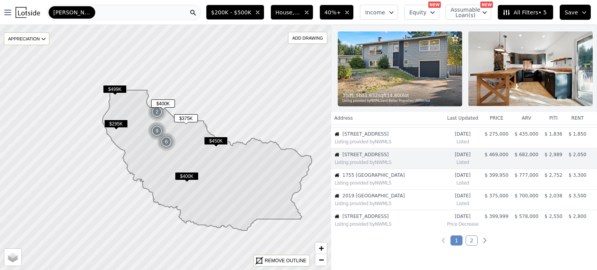
click at [394, 178] on span "1755 57th St NE" at bounding box center [388, 175] width 93 height 6
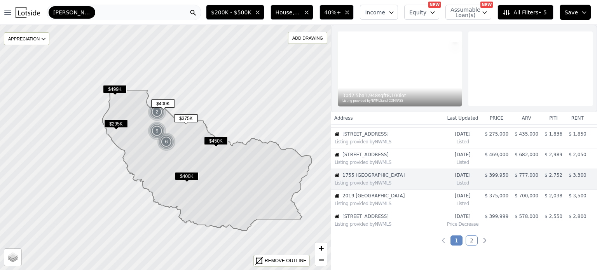
scroll to position [183, 0]
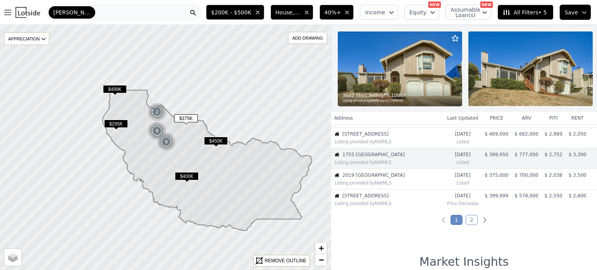
click at [393, 184] on div "Listing provided by NWMLS" at bounding box center [387, 182] width 112 height 8
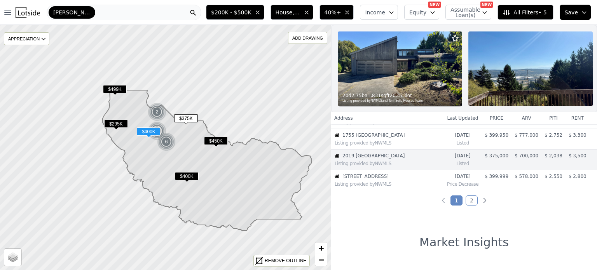
scroll to position [204, 0]
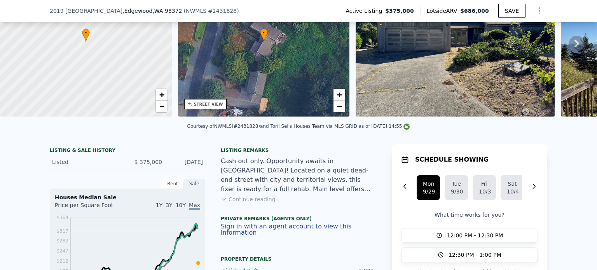
scroll to position [87, 0]
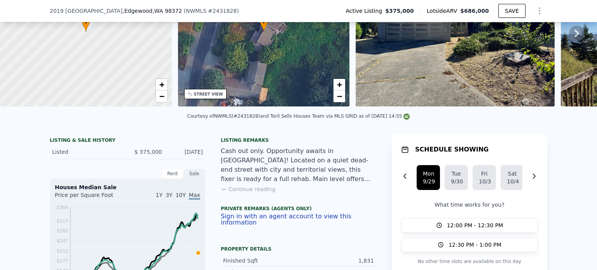
click at [247, 193] on button "Continue reading" at bounding box center [248, 189] width 55 height 8
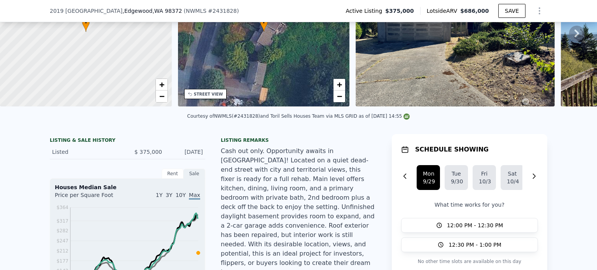
click at [264, 225] on div "Cash out only. Opportunity awaits in [GEOGRAPHIC_DATA]! Located on a quiet dead…" at bounding box center [298, 211] width 155 height 131
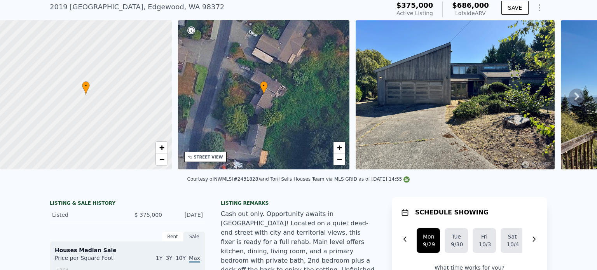
scroll to position [12, 0]
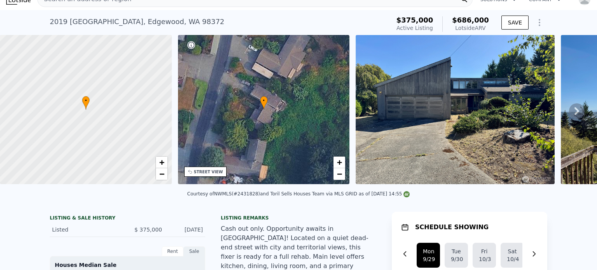
click at [569, 113] on icon at bounding box center [577, 111] width 16 height 16
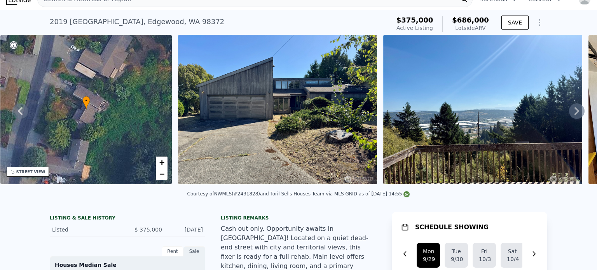
click at [569, 113] on icon at bounding box center [577, 111] width 16 height 16
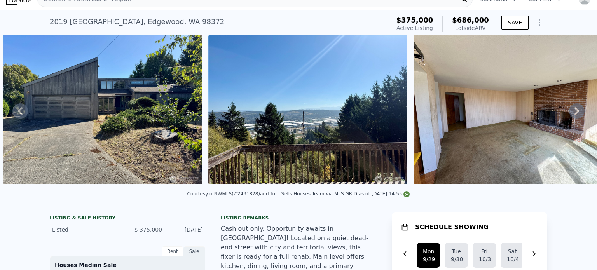
click at [569, 113] on icon at bounding box center [577, 111] width 16 height 16
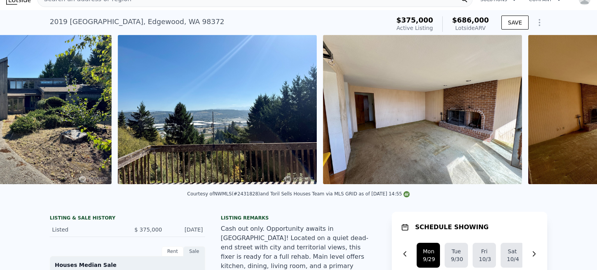
scroll to position [0, 561]
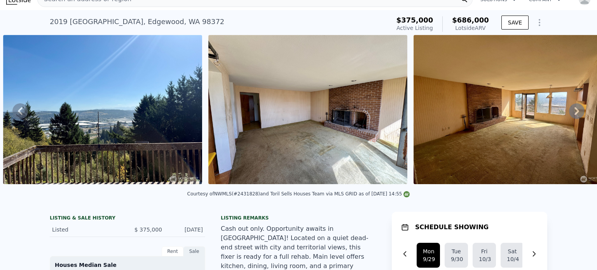
click at [569, 113] on icon at bounding box center [577, 111] width 16 height 16
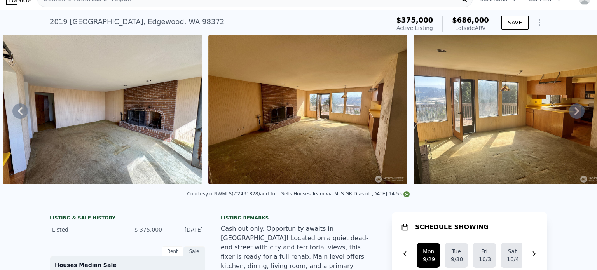
scroll to position [0, 0]
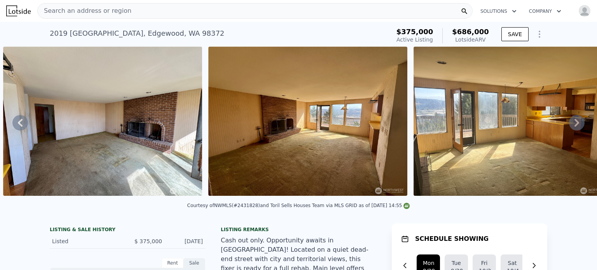
click at [569, 129] on icon at bounding box center [577, 123] width 16 height 16
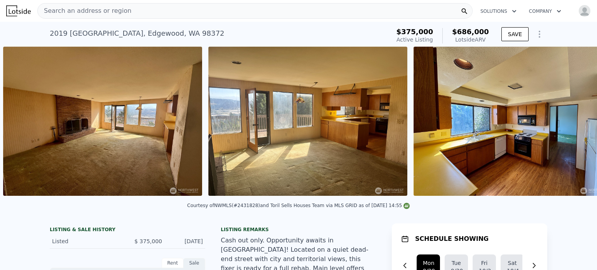
scroll to position [0, 971]
click at [574, 127] on icon at bounding box center [576, 123] width 5 height 8
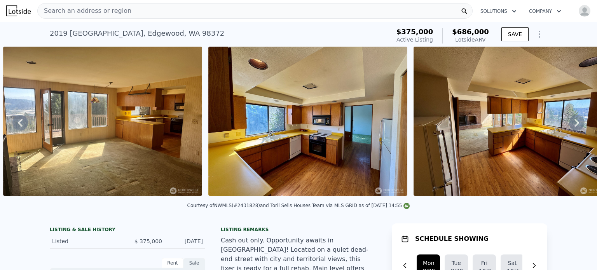
click at [574, 127] on icon at bounding box center [576, 123] width 5 height 8
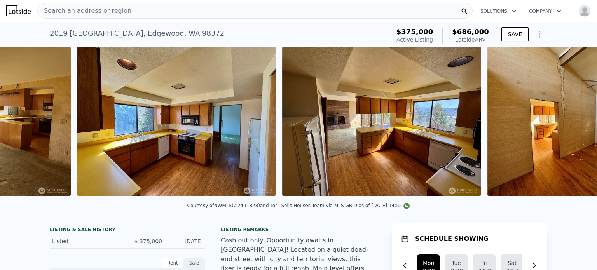
scroll to position [0, 1381]
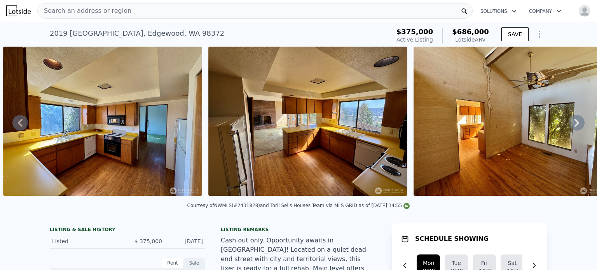
click at [574, 127] on icon at bounding box center [576, 123] width 5 height 8
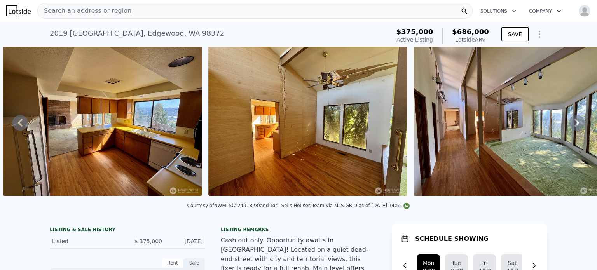
click at [569, 120] on icon at bounding box center [577, 123] width 16 height 16
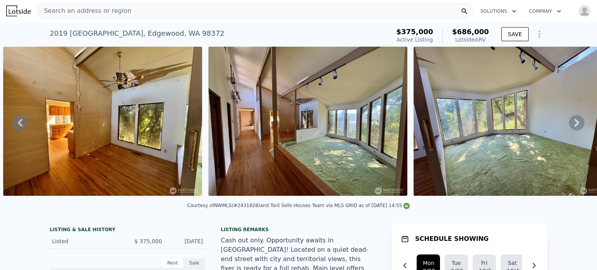
click at [569, 120] on icon at bounding box center [577, 123] width 16 height 16
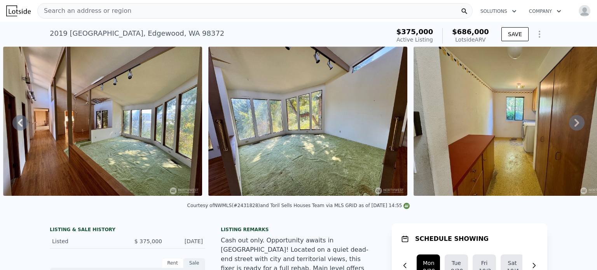
click at [569, 120] on icon at bounding box center [577, 123] width 16 height 16
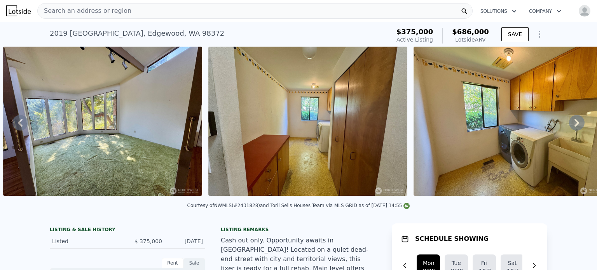
click at [569, 120] on icon at bounding box center [577, 123] width 16 height 16
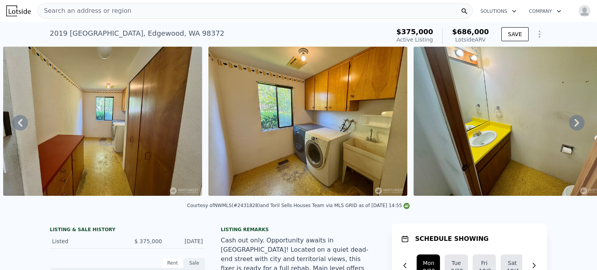
click at [569, 120] on icon at bounding box center [577, 123] width 16 height 16
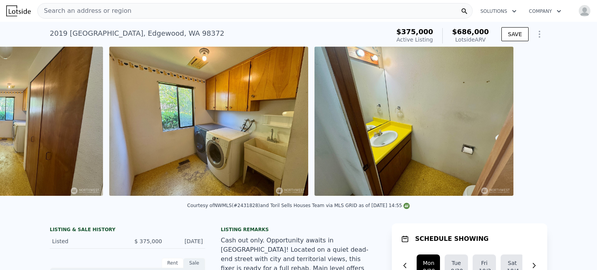
scroll to position [0, 2623]
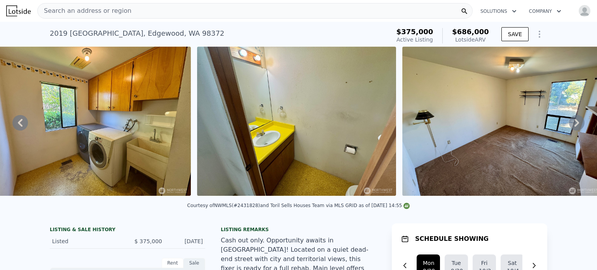
click at [569, 120] on icon at bounding box center [577, 123] width 16 height 16
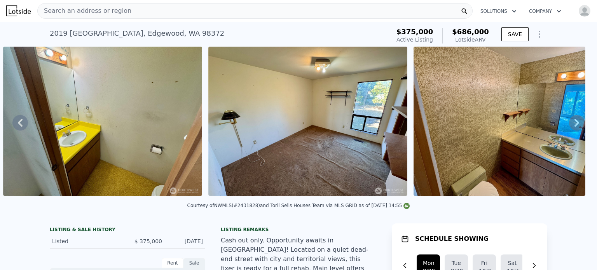
click at [569, 120] on icon at bounding box center [577, 123] width 16 height 16
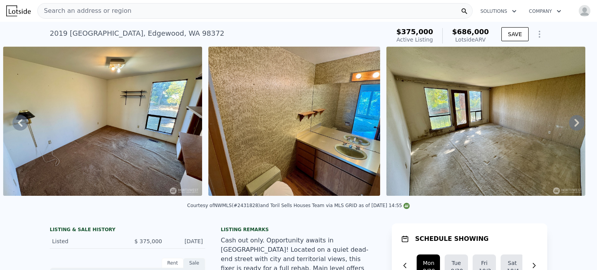
click at [569, 120] on icon at bounding box center [577, 123] width 16 height 16
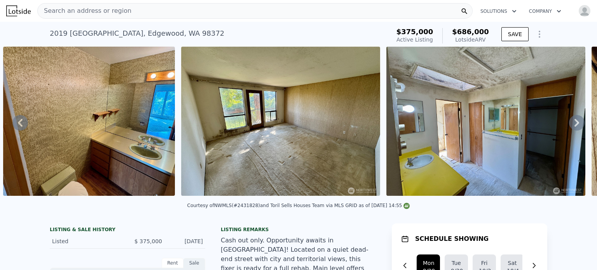
click at [569, 120] on icon at bounding box center [577, 123] width 16 height 16
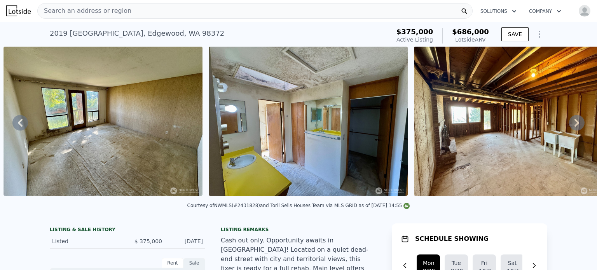
click at [569, 120] on icon at bounding box center [577, 123] width 16 height 16
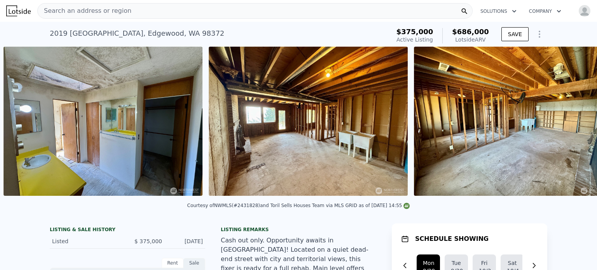
scroll to position [0, 3623]
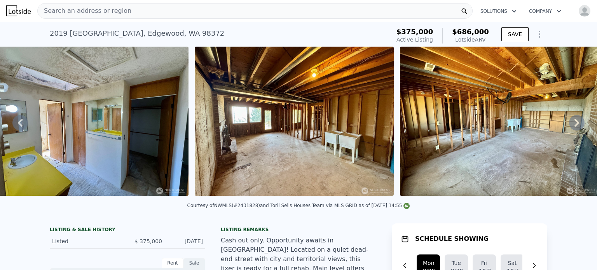
click at [569, 120] on icon at bounding box center [577, 123] width 16 height 16
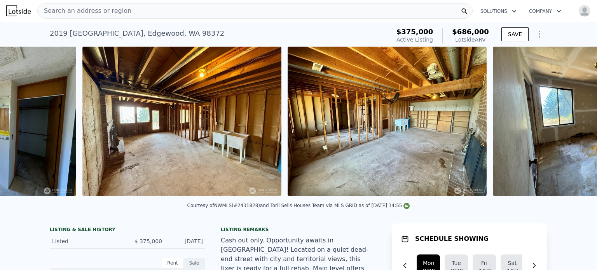
scroll to position [0, 3827]
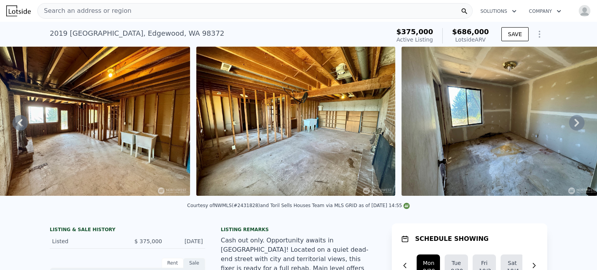
click at [569, 120] on icon at bounding box center [577, 123] width 16 height 16
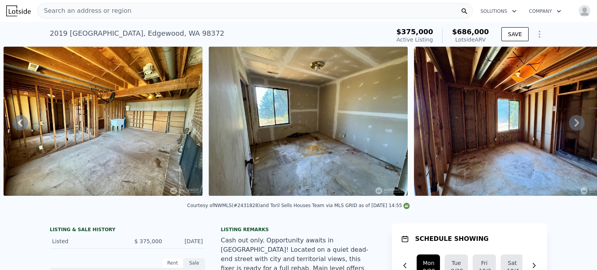
click at [569, 120] on icon at bounding box center [577, 123] width 16 height 16
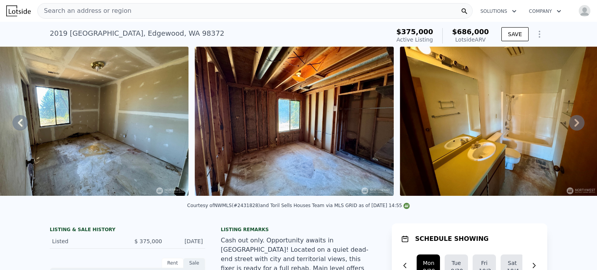
click at [569, 120] on icon at bounding box center [577, 123] width 16 height 16
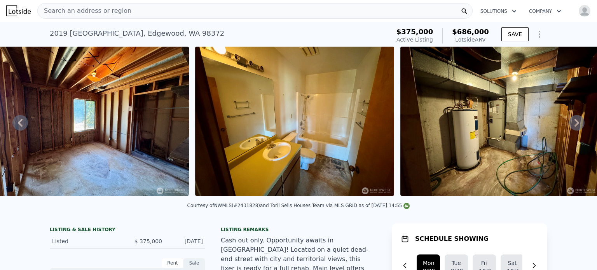
click at [569, 120] on icon at bounding box center [577, 123] width 16 height 16
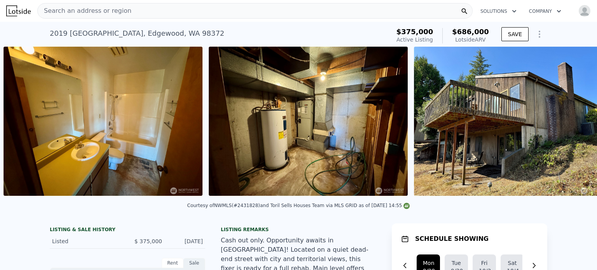
scroll to position [0, 4648]
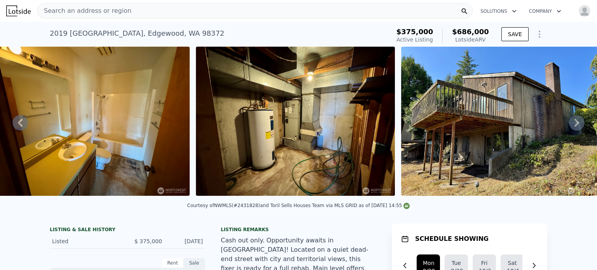
click at [569, 120] on icon at bounding box center [577, 123] width 16 height 16
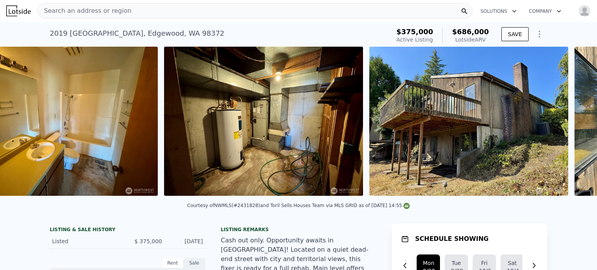
scroll to position [0, 4840]
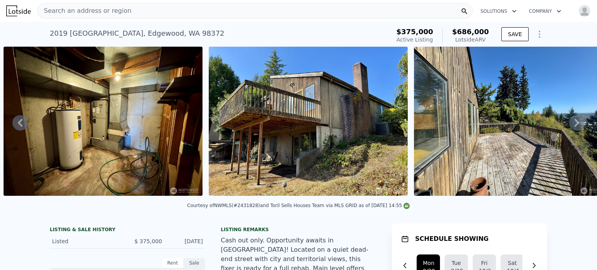
click at [569, 120] on icon at bounding box center [577, 123] width 16 height 16
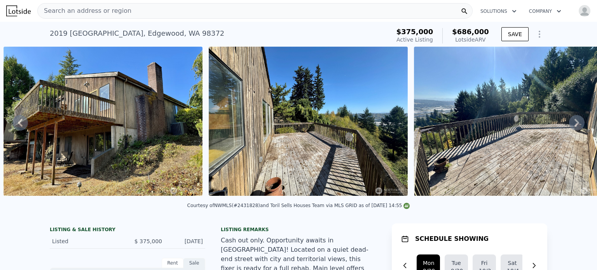
click at [569, 120] on icon at bounding box center [577, 123] width 16 height 16
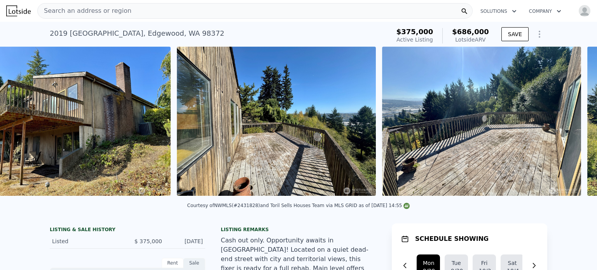
scroll to position [0, 5250]
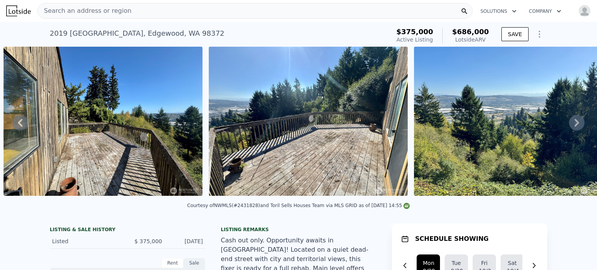
click at [569, 120] on icon at bounding box center [577, 123] width 16 height 16
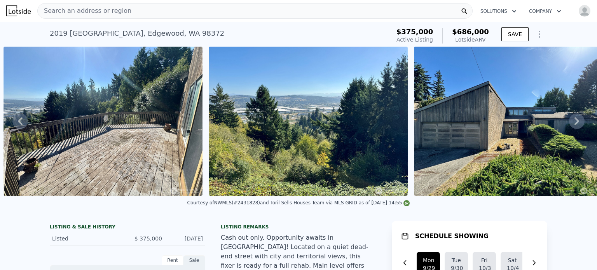
click at [574, 120] on icon at bounding box center [576, 121] width 5 height 8
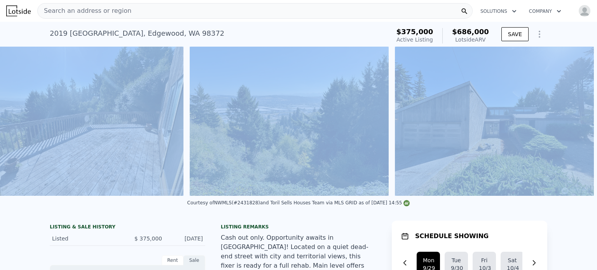
scroll to position [0, 5480]
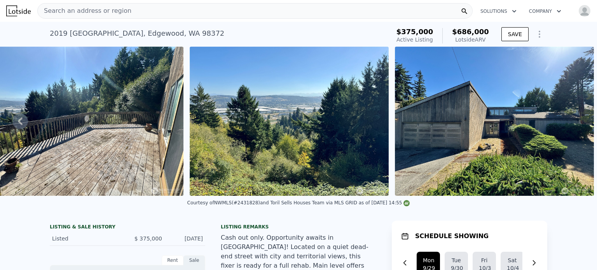
click at [339, 214] on div "Courtesy of NWMLS (#2431828) and Toril Sells Houses Team via MLS GRID as of 09/…" at bounding box center [298, 205] width 597 height 19
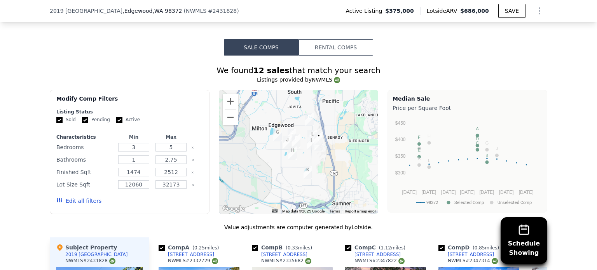
scroll to position [847, 0]
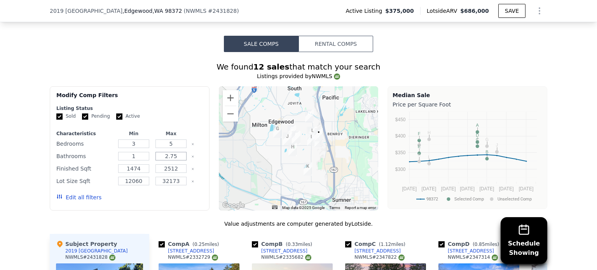
click at [176, 152] on input "2.75" at bounding box center [170, 156] width 31 height 9
type input "2"
click at [26, 183] on div "Schedule Showing We found 12 sales that match your search Listings provided by …" at bounding box center [298, 275] width 597 height 446
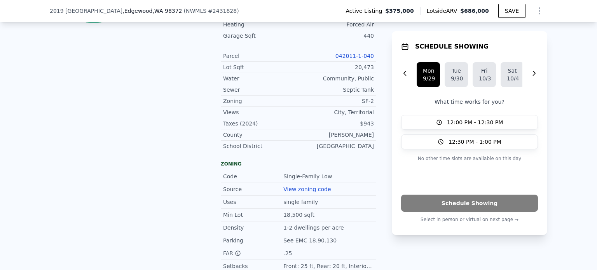
scroll to position [483, 0]
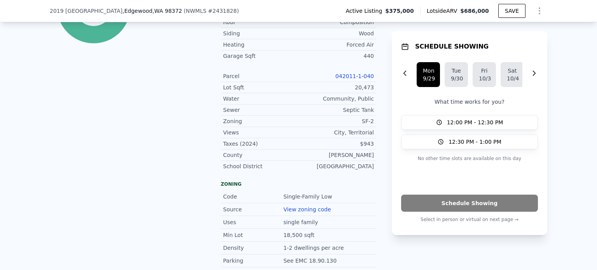
click at [351, 73] on link "042011-1-040" at bounding box center [354, 76] width 38 height 6
click at [132, 172] on div "LISTING & SALE HISTORY Listed $ 375,000 Sep 22, 2025 Rent Sale Rent over time P…" at bounding box center [127, 33] width 155 height 596
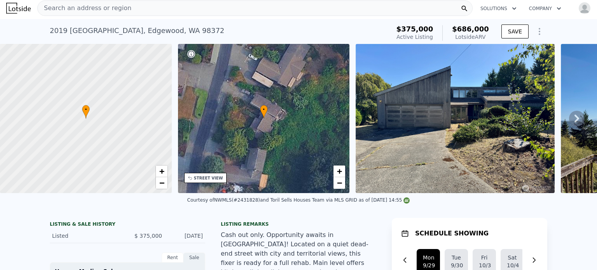
scroll to position [0, 0]
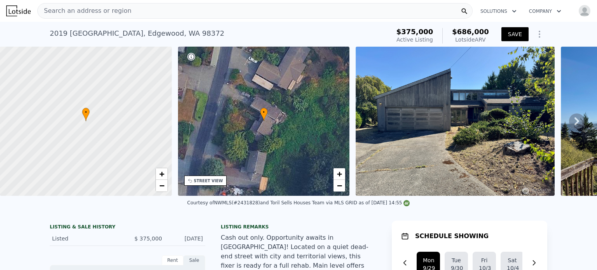
click at [512, 35] on button "SAVE" at bounding box center [514, 34] width 27 height 14
click at [539, 32] on icon "Show Options" at bounding box center [539, 34] width 1 height 6
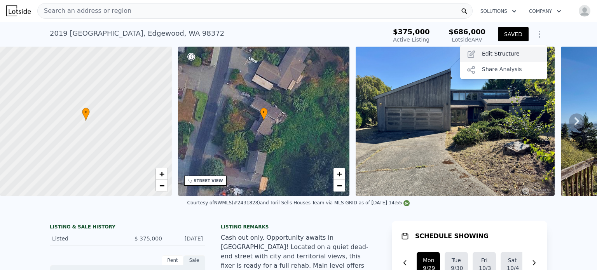
click at [501, 57] on div "Edit Structure" at bounding box center [503, 55] width 87 height 16
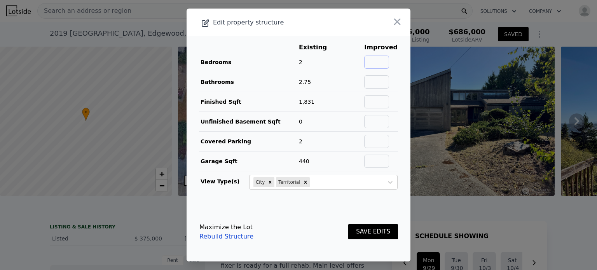
click at [374, 64] on input "text" at bounding box center [376, 62] width 25 height 13
click at [376, 88] on input "text" at bounding box center [376, 81] width 25 height 13
click at [380, 63] on input "2" at bounding box center [376, 62] width 25 height 13
drag, startPoint x: 380, startPoint y: 63, endPoint x: 396, endPoint y: 62, distance: 16.0
click at [396, 62] on main "Existing Improved Bedrooms 2 0% 2 Bathrooms 2.75 Finished Sqft 1,831 Unfinished…" at bounding box center [298, 119] width 224 height 166
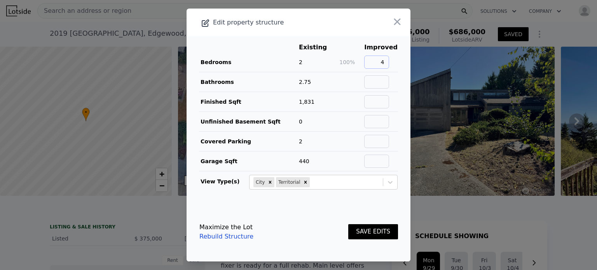
type input "4"
click at [374, 84] on input "text" at bounding box center [376, 81] width 25 height 13
type input "4"
click at [368, 105] on input "text" at bounding box center [376, 101] width 25 height 13
click at [373, 121] on input "text" at bounding box center [376, 121] width 25 height 13
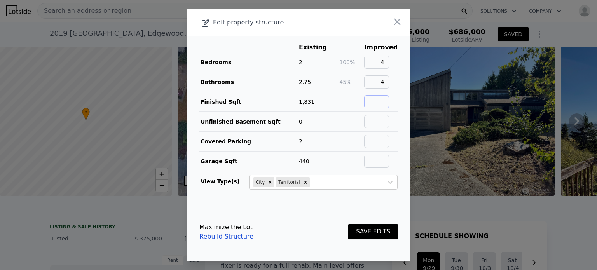
click at [373, 99] on input "text" at bounding box center [376, 101] width 25 height 13
click at [375, 163] on input "text" at bounding box center [376, 161] width 25 height 13
click at [374, 136] on input "text" at bounding box center [376, 141] width 25 height 13
type input "2"
click at [373, 159] on input "text" at bounding box center [376, 161] width 25 height 13
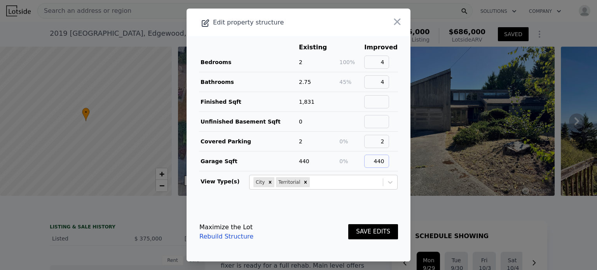
type input "440"
click at [378, 95] on input "text" at bounding box center [376, 101] width 25 height 13
click at [218, 237] on link "Rebuild Structure" at bounding box center [226, 236] width 54 height 9
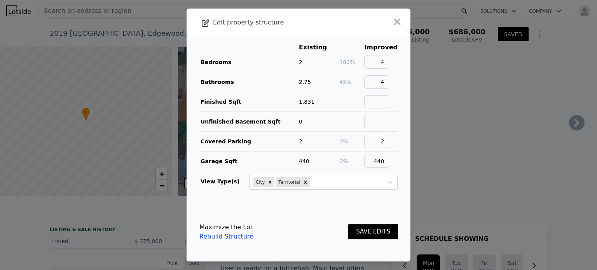
type input "2.75"
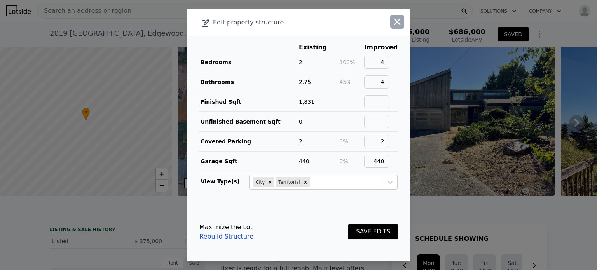
click at [392, 24] on icon "button" at bounding box center [397, 21] width 11 height 11
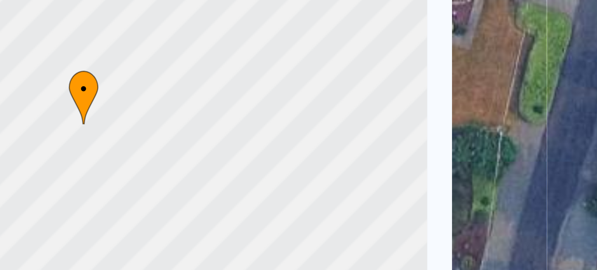
click at [145, 154] on div at bounding box center [86, 121] width 206 height 179
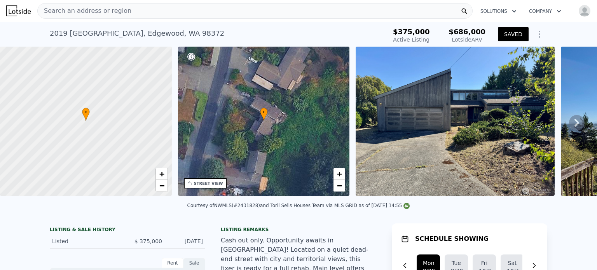
click at [423, 155] on img at bounding box center [454, 121] width 199 height 149
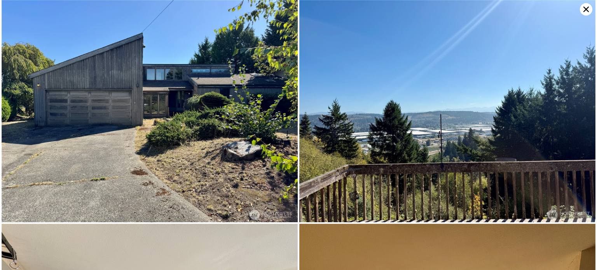
click at [583, 10] on icon at bounding box center [586, 9] width 12 height 12
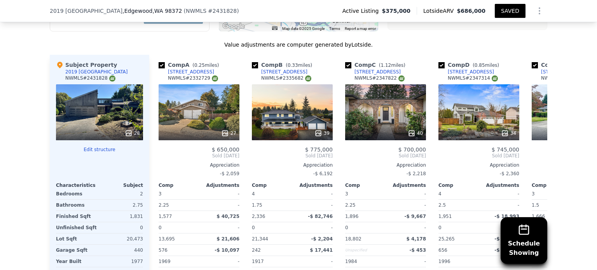
scroll to position [1032, 0]
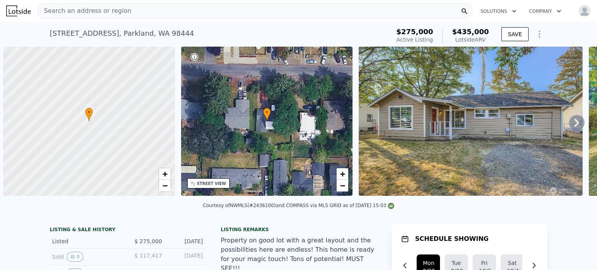
scroll to position [0, 3]
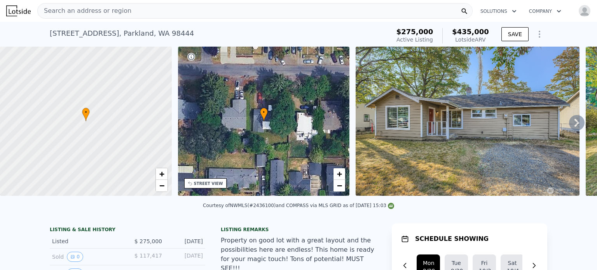
click at [23, 217] on div "Courtesy of NWMLS (#2436100) and COMPASS via MLS GRID as of [DATE] 15:03" at bounding box center [298, 207] width 597 height 19
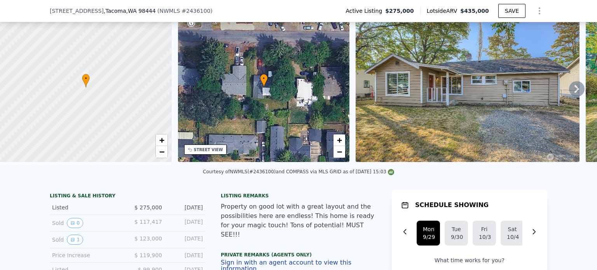
scroll to position [59, 0]
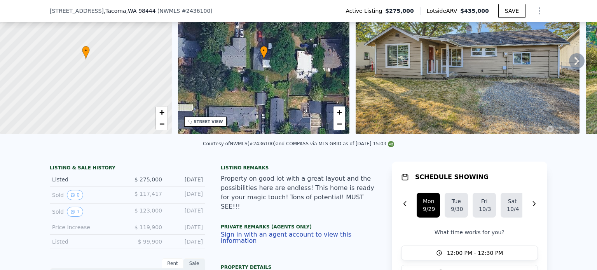
click at [268, 192] on div "Property on good lot with a great layout and the possibilities here are endless…" at bounding box center [298, 192] width 155 height 37
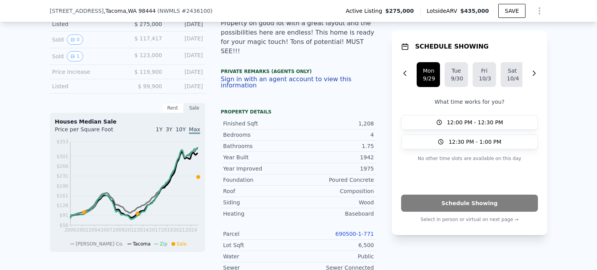
click at [268, 192] on div "Year Improved 1975 Foundation Poured Concrete Roof Composition Siding Wood Heat…" at bounding box center [298, 191] width 155 height 56
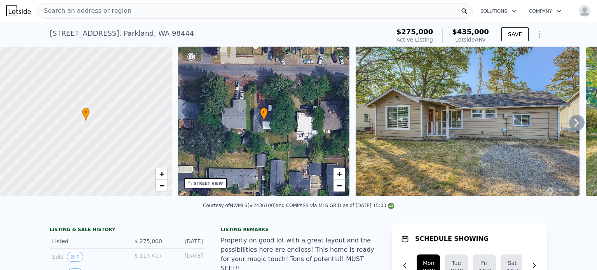
scroll to position [0, 0]
click at [154, 16] on div "Search an address or region" at bounding box center [254, 11] width 435 height 16
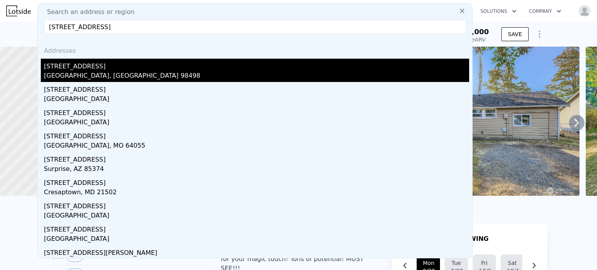
type input "15007 boat st"
click at [75, 75] on div "Lakewood, WA 98498" at bounding box center [256, 76] width 425 height 11
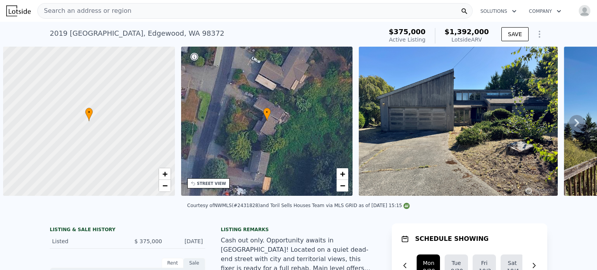
scroll to position [0, 3]
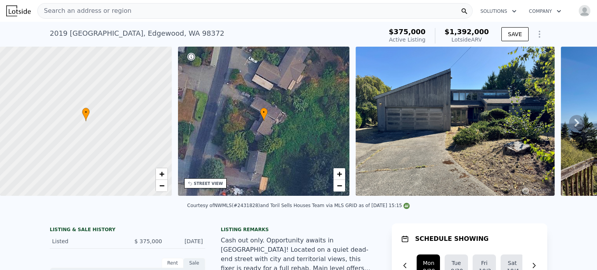
click at [537, 35] on icon "Show Options" at bounding box center [539, 34] width 9 height 9
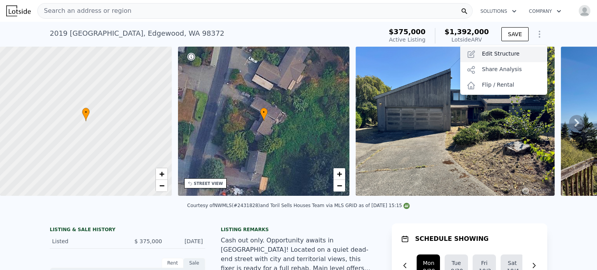
click at [502, 57] on div "Edit Structure" at bounding box center [503, 55] width 87 height 16
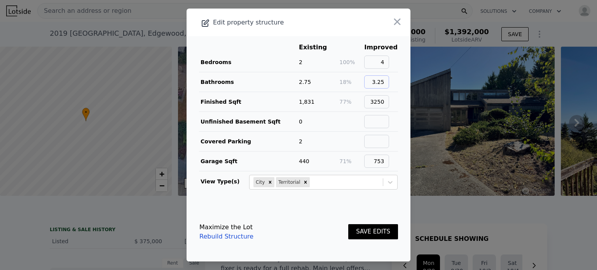
click at [381, 85] on input "3.25" at bounding box center [376, 81] width 25 height 13
click at [387, 100] on input "3250" at bounding box center [376, 101] width 25 height 13
drag, startPoint x: 368, startPoint y: 162, endPoint x: 412, endPoint y: 156, distance: 44.0
click at [412, 156] on div "​ Edit property structure Existing Improved Bedrooms 2 100% 4 Bathrooms 2.75 18…" at bounding box center [298, 135] width 597 height 270
type input "440"
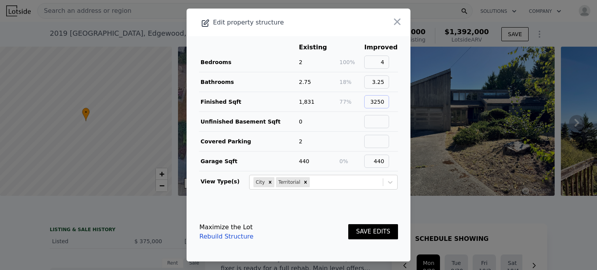
drag, startPoint x: 364, startPoint y: 98, endPoint x: 409, endPoint y: 101, distance: 44.7
click at [409, 101] on div "Edit property structure Existing Improved Bedrooms 2 100% 4 Bathrooms 2.75 18% …" at bounding box center [298, 135] width 224 height 253
type input "2654"
click at [355, 116] on td at bounding box center [351, 122] width 25 height 20
click at [373, 230] on button "SAVE EDITS" at bounding box center [373, 231] width 50 height 15
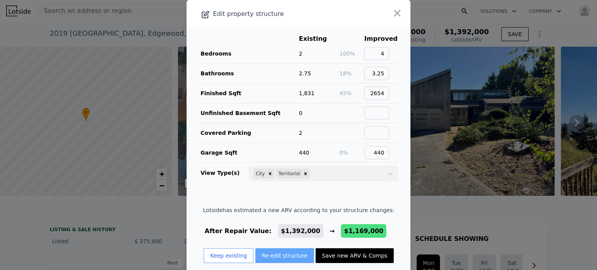
click at [272, 257] on button "Re-edit structure" at bounding box center [284, 255] width 59 height 15
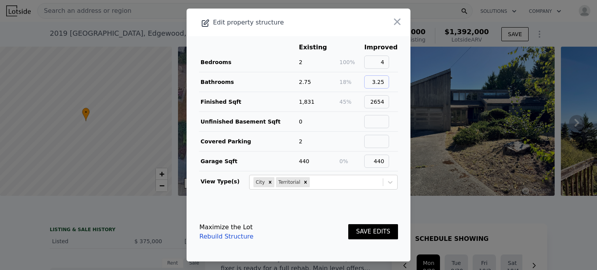
click at [384, 80] on input "3.25" at bounding box center [376, 81] width 25 height 13
type input "3"
type input "3.75"
click at [372, 232] on button "SAVE EDITS" at bounding box center [373, 231] width 50 height 15
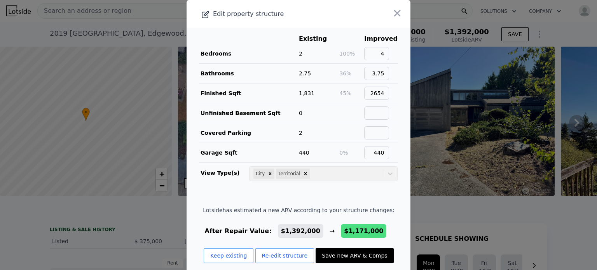
click at [341, 254] on button "Save new ARV & Comps" at bounding box center [354, 255] width 78 height 15
type input "4"
type input "3.25"
type input "3368"
type input "$ 1,171,000"
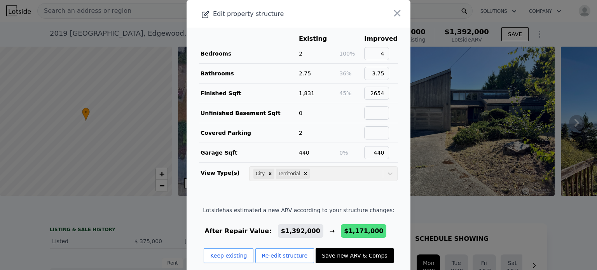
type input "$ 43,590"
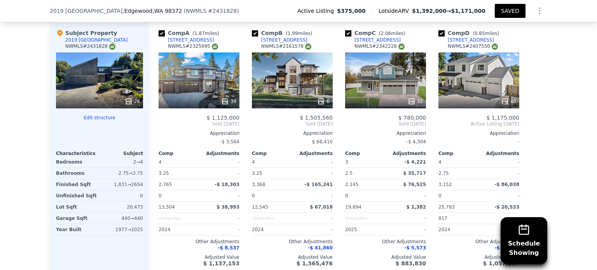
scroll to position [971, 0]
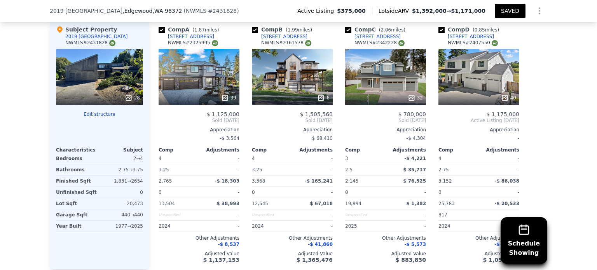
click at [152, 13] on span ", WA 98372" at bounding box center [167, 11] width 30 height 6
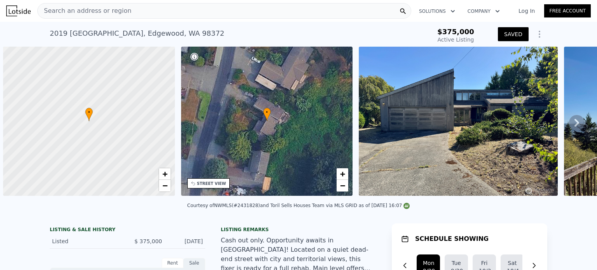
type input "5"
type input "4.5"
type input "4006"
type input "$ 1,392,000"
type input "$ 247,544"
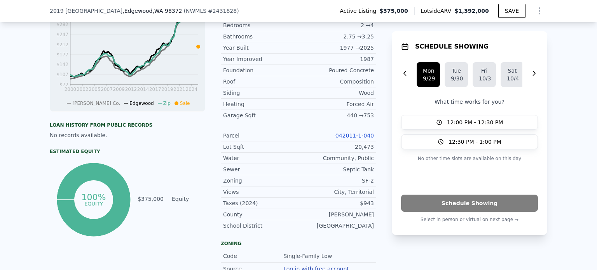
scroll to position [270, 0]
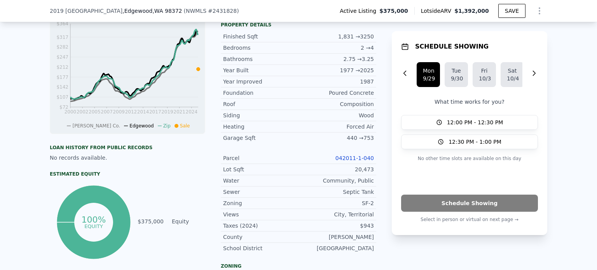
click at [345, 161] on link "042011-1-040" at bounding box center [354, 158] width 38 height 6
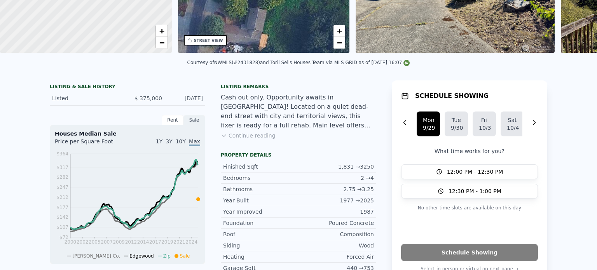
scroll to position [3, 0]
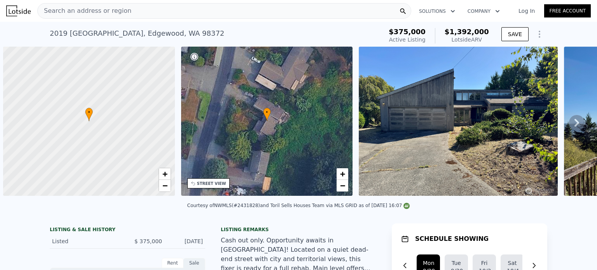
scroll to position [0, 3]
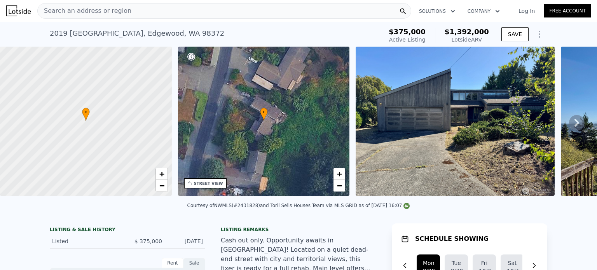
click at [270, 115] on div "• + −" at bounding box center [264, 121] width 172 height 149
click at [283, 122] on div "• + −" at bounding box center [264, 121] width 172 height 149
click at [535, 34] on icon "Show Options" at bounding box center [539, 34] width 9 height 9
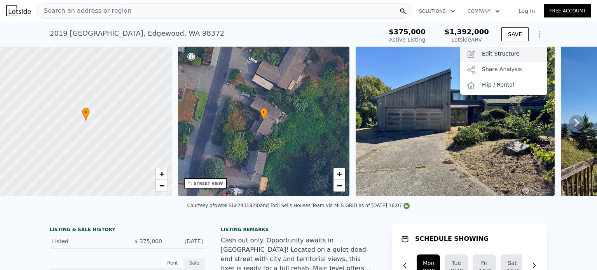
click at [518, 52] on div "Edit Structure" at bounding box center [503, 55] width 87 height 16
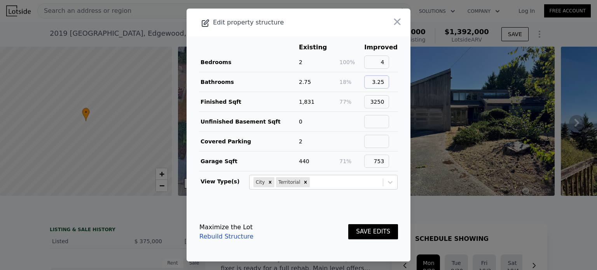
click at [384, 85] on input "3.25" at bounding box center [376, 81] width 25 height 13
type input "3.75"
click at [382, 104] on input "3250" at bounding box center [376, 101] width 25 height 13
type input "3"
type input "2500"
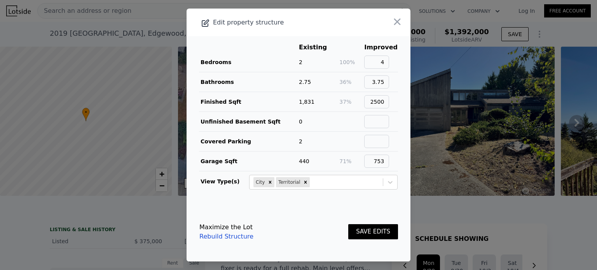
click at [353, 132] on td at bounding box center [351, 142] width 25 height 20
click at [385, 161] on input "753" at bounding box center [376, 161] width 25 height 13
type input "7"
type input "400"
drag, startPoint x: 369, startPoint y: 228, endPoint x: 366, endPoint y: 229, distance: 4.0
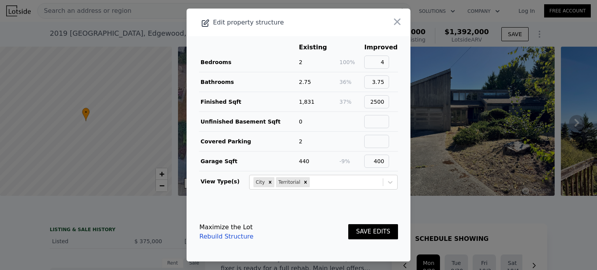
click at [366, 229] on button "SAVE EDITS" at bounding box center [373, 231] width 50 height 15
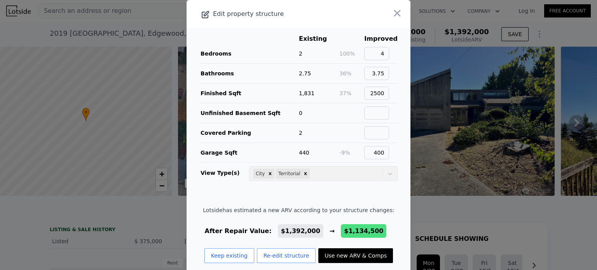
click at [336, 256] on button "Use new ARV & Comps" at bounding box center [355, 255] width 75 height 15
type input "4"
type input "3.25"
type input "3368"
type input "$ 1,134,500"
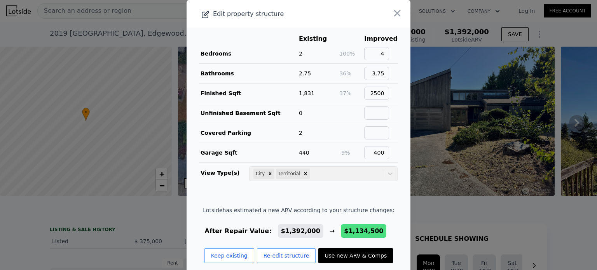
type input "$ 9,904"
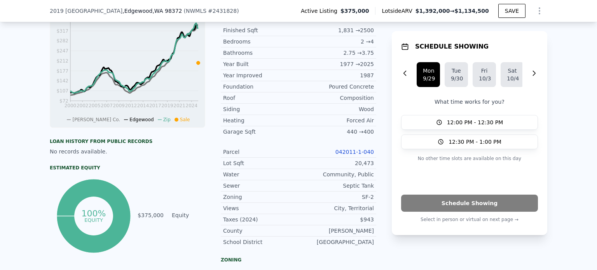
scroll to position [270, 0]
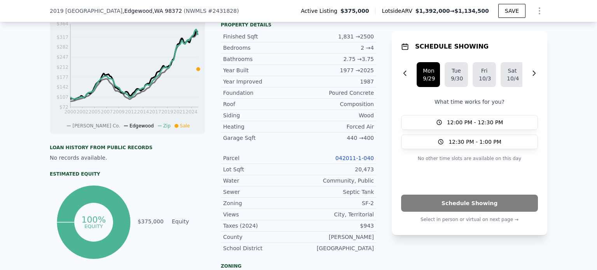
type input "5"
type input "4.5"
type input "4006"
type input "$ 1,392,000"
type input "$ 247,544"
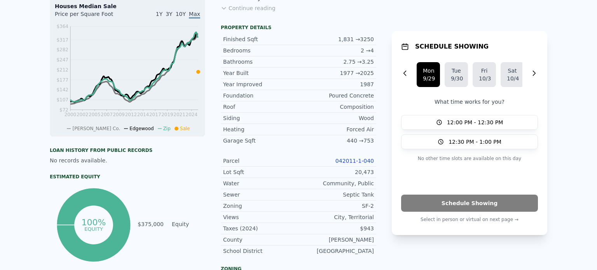
scroll to position [3, 0]
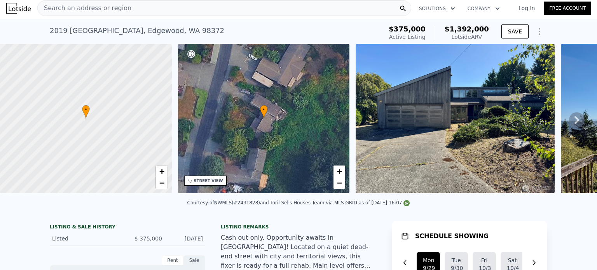
click at [569, 119] on icon at bounding box center [577, 120] width 16 height 16
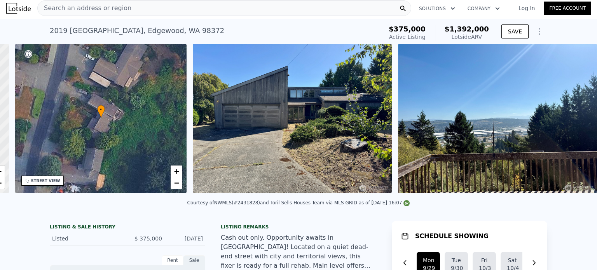
scroll to position [0, 181]
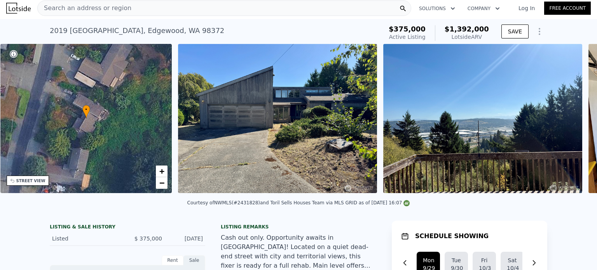
click at [567, 119] on div "• + − • + − STREET VIEW Loading... SATELLITE VIEW" at bounding box center [298, 120] width 597 height 152
click at [462, 118] on img at bounding box center [482, 118] width 199 height 149
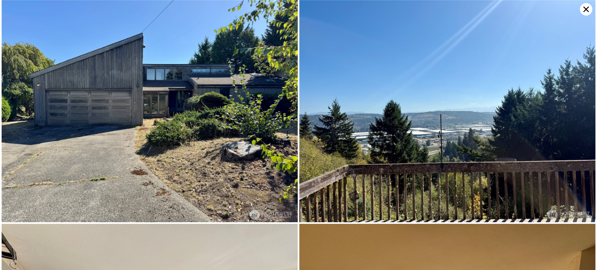
click at [480, 126] on img at bounding box center [447, 111] width 296 height 222
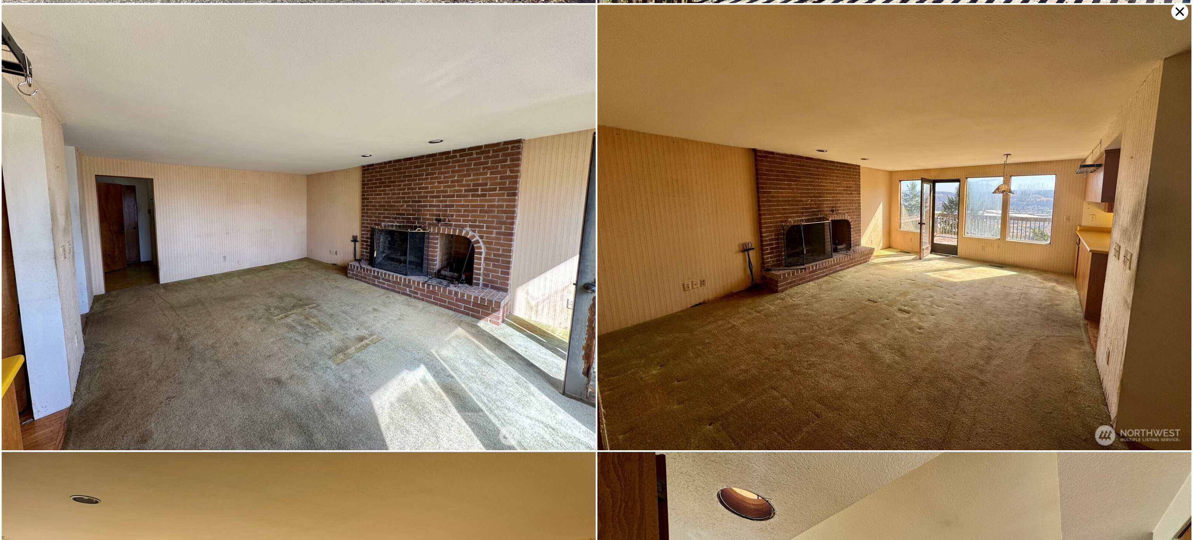
scroll to position [886, 0]
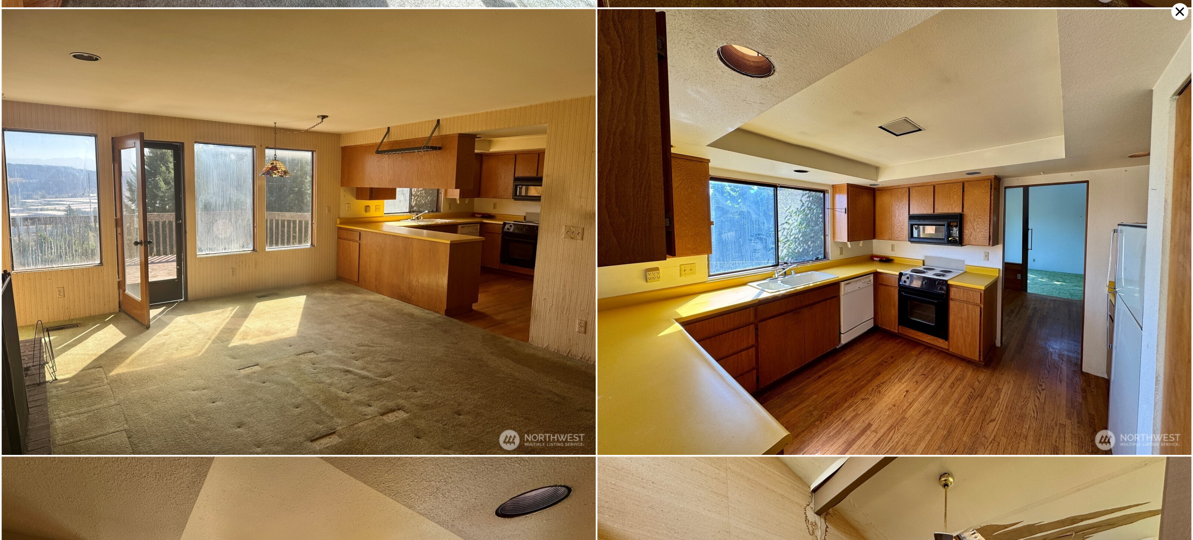
drag, startPoint x: 590, startPoint y: 0, endPoint x: 846, endPoint y: 279, distance: 378.6
click at [596, 270] on img at bounding box center [894, 232] width 594 height 446
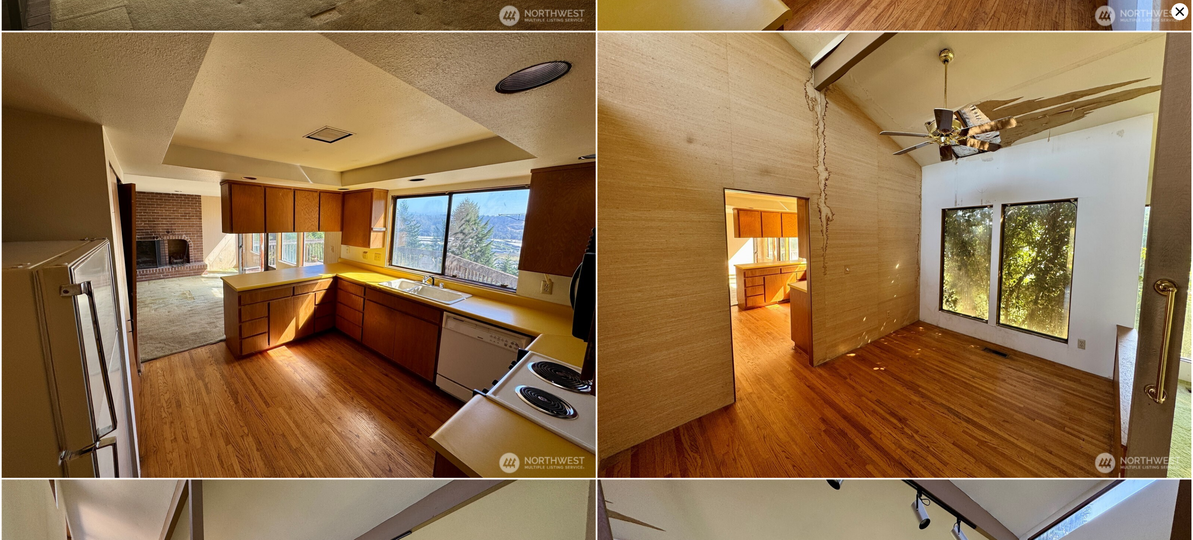
scroll to position [1329, 0]
